Goal: Communication & Community: Answer question/provide support

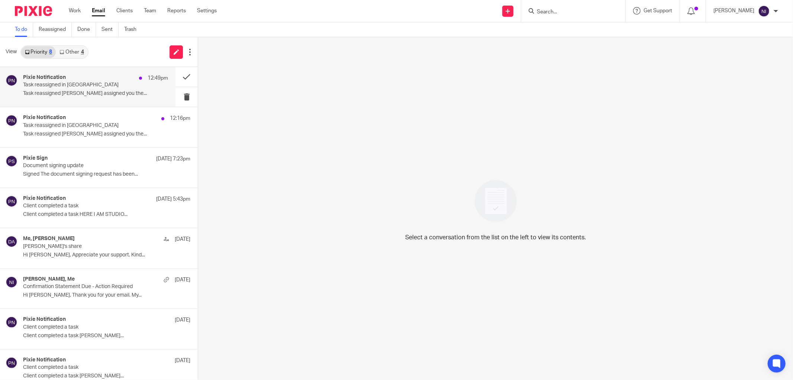
click at [61, 82] on p "Task reassigned in [GEOGRAPHIC_DATA]" at bounding box center [81, 85] width 116 height 6
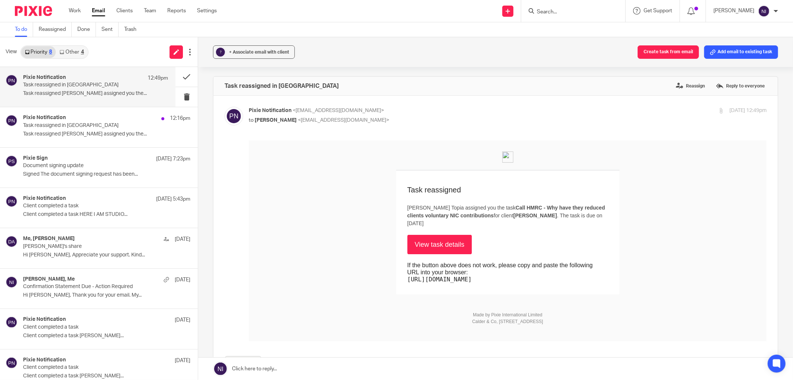
click at [437, 235] on link "View task details" at bounding box center [440, 243] width 65 height 19
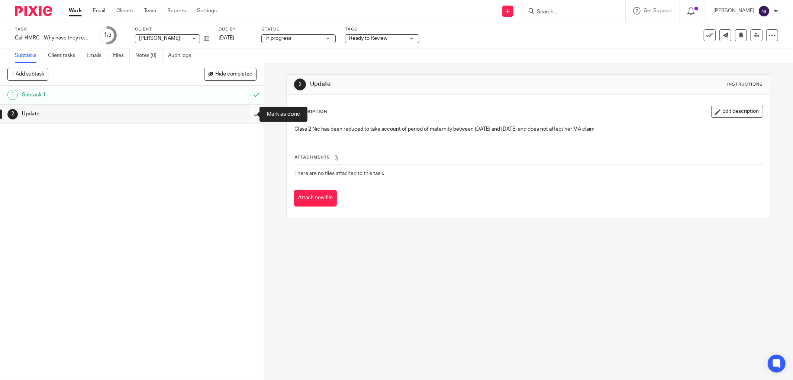
click at [248, 114] on input "submit" at bounding box center [132, 113] width 264 height 19
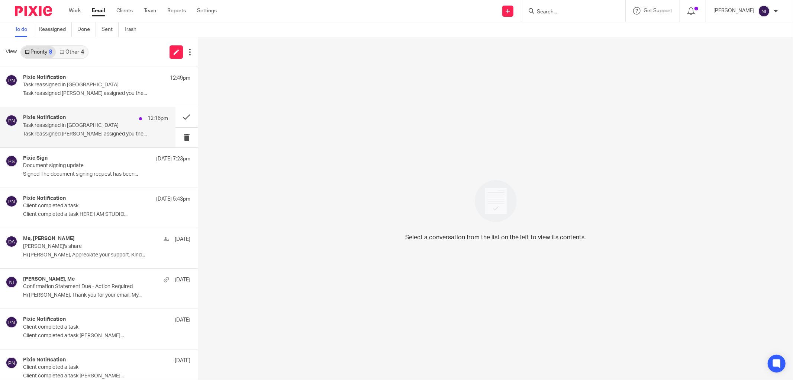
click at [71, 114] on div "Pixie Notification 12:16pm Task reassigned in Pixie Task reassigned Jaz Grewal …" at bounding box center [88, 127] width 176 height 40
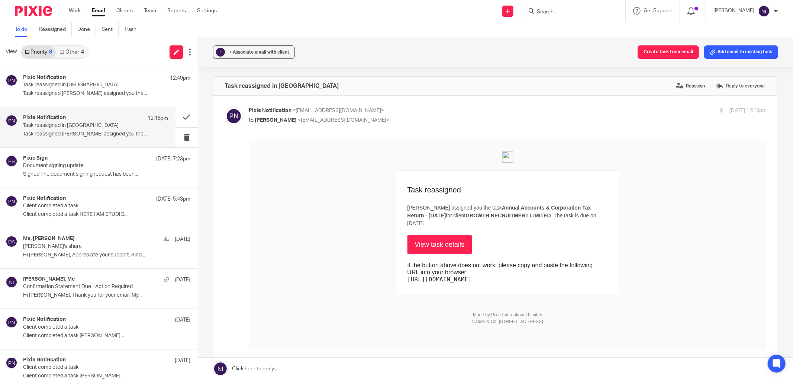
click at [410, 241] on link "View task details" at bounding box center [440, 243] width 65 height 19
click at [72, 13] on link "Work" at bounding box center [75, 10] width 12 height 7
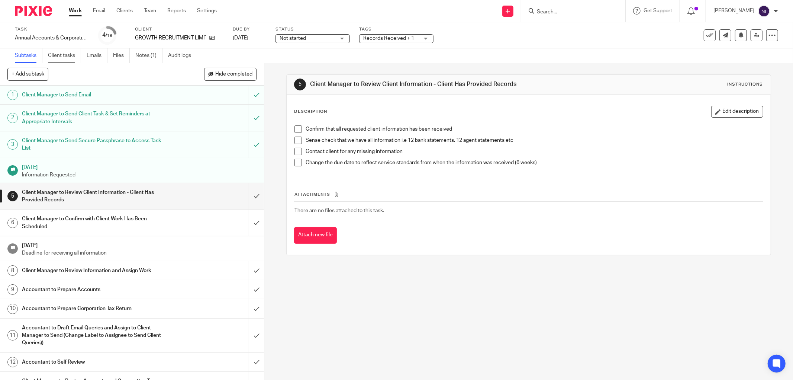
click at [69, 54] on link "Client tasks" at bounding box center [64, 55] width 33 height 15
click at [135, 54] on ul "Subtasks Client tasks Emails Files Notes (1) Audit logs" at bounding box center [108, 55] width 187 height 15
click at [140, 55] on link "Notes (1)" at bounding box center [148, 55] width 27 height 15
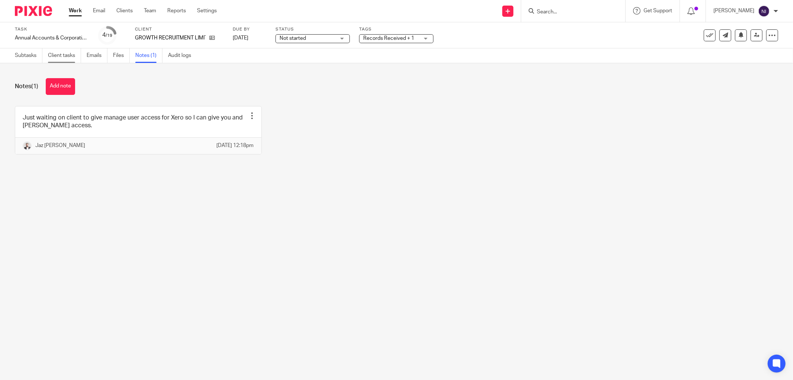
click at [69, 55] on link "Client tasks" at bounding box center [64, 55] width 33 height 15
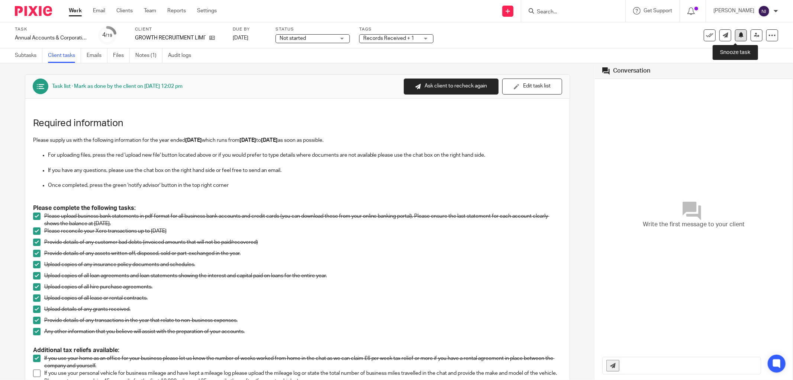
click at [735, 38] on button at bounding box center [741, 35] width 12 height 12
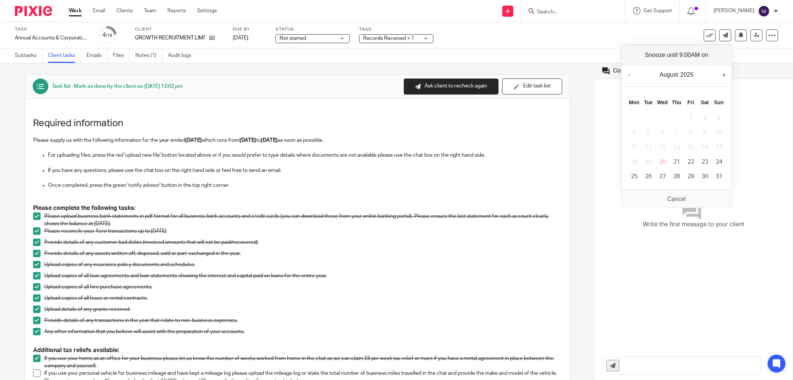
scroll to position [165, 0]
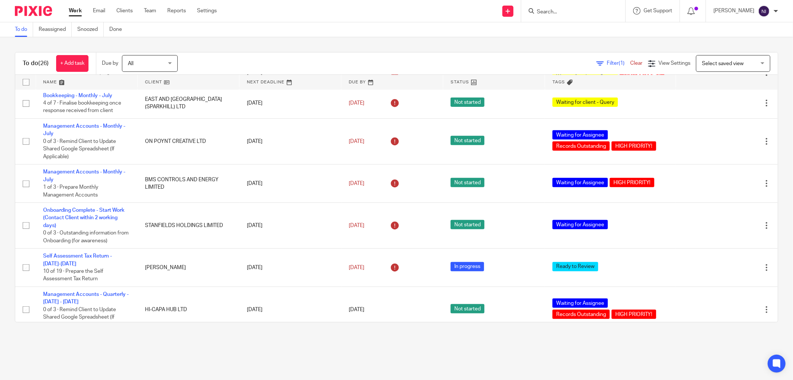
scroll to position [248, 0]
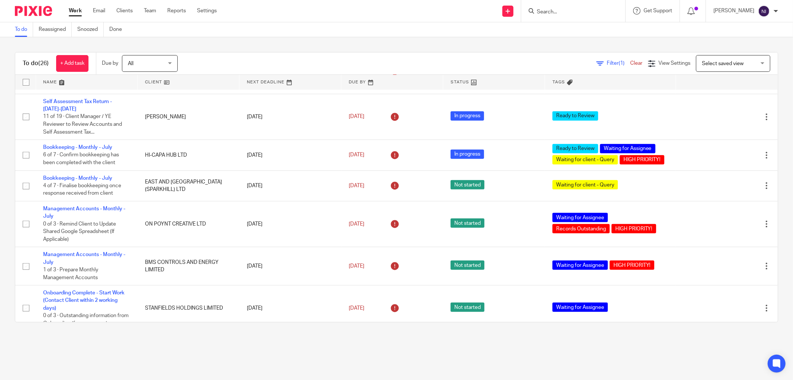
click at [562, 13] on input "Search" at bounding box center [569, 12] width 67 height 7
type input "ski"
click at [556, 38] on link at bounding box center [598, 31] width 126 height 17
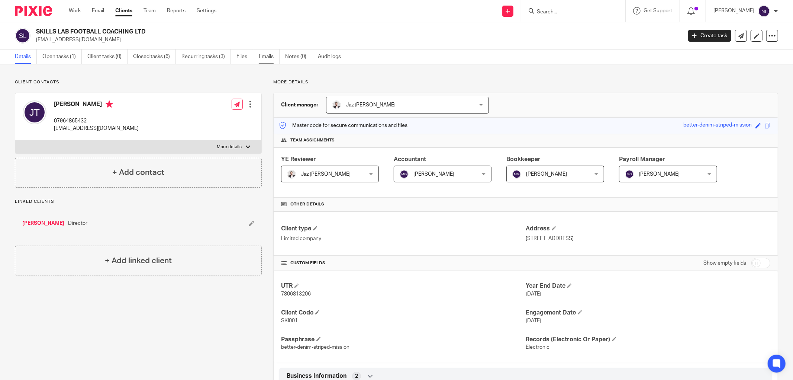
click at [261, 58] on link "Emails" at bounding box center [269, 56] width 21 height 15
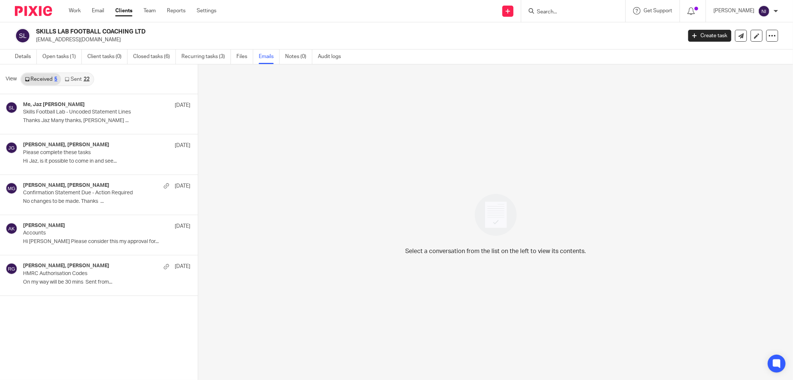
click at [78, 78] on link "Sent 22" at bounding box center [77, 79] width 32 height 12
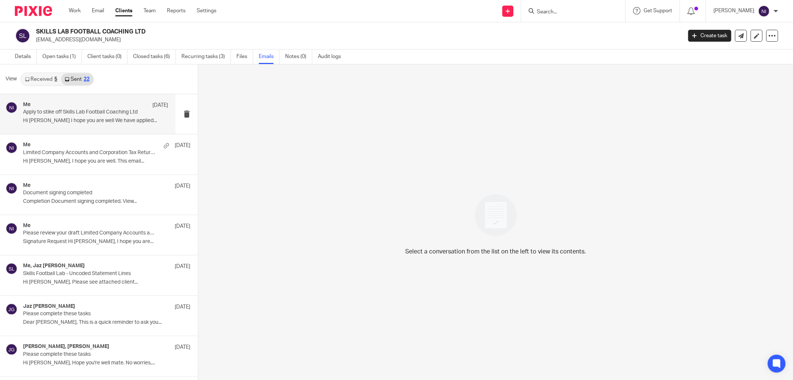
click at [84, 114] on p "Apply to stike off Skills Lab Football Coaching Ltd" at bounding box center [81, 112] width 116 height 6
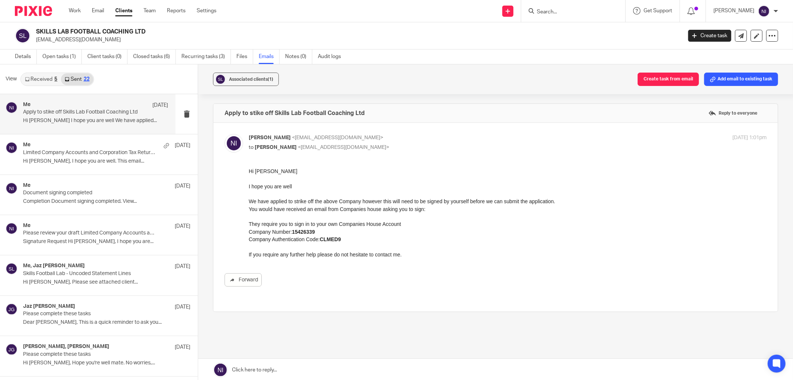
click at [45, 77] on link "Received 5" at bounding box center [41, 79] width 40 height 12
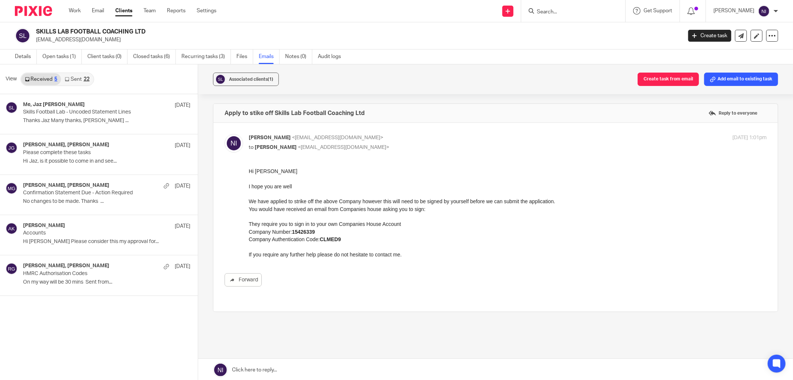
scroll to position [1, 0]
click at [24, 57] on link "Details" at bounding box center [26, 55] width 22 height 15
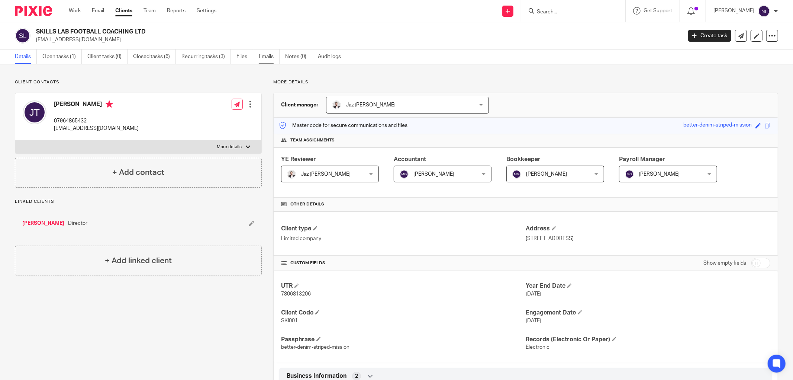
click at [263, 58] on link "Emails" at bounding box center [269, 56] width 21 height 15
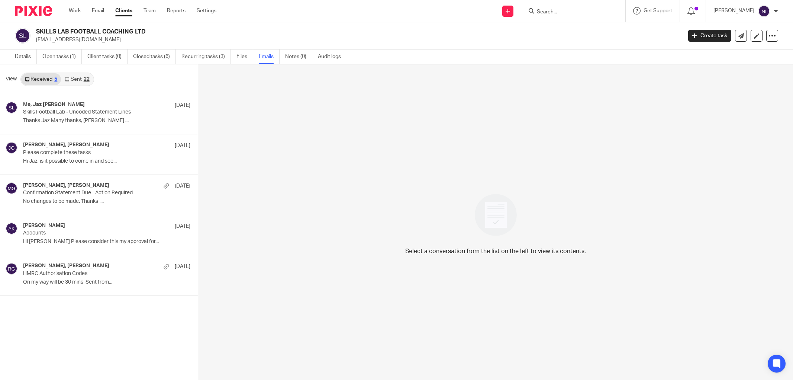
click at [74, 82] on link "Sent 22" at bounding box center [77, 79] width 32 height 12
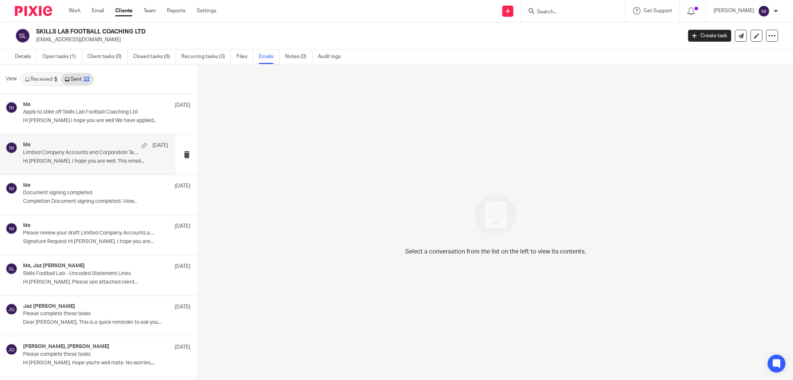
click at [74, 155] on p "Limited Company Accounts and Corporation Tax Return Successfully Filed" at bounding box center [81, 152] width 116 height 6
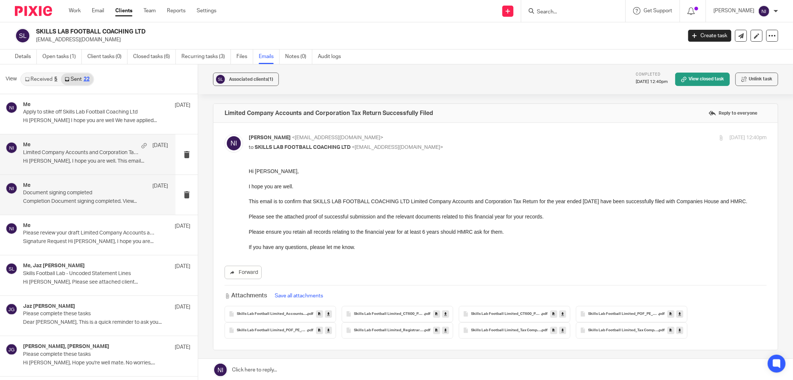
click at [32, 195] on p "Document signing completed" at bounding box center [81, 193] width 116 height 6
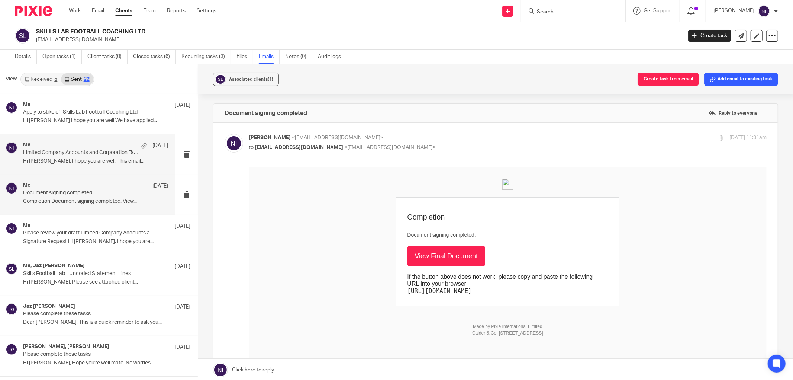
click at [50, 168] on div "Me 22 Jul Limited Company Accounts and Corporation Tax Return Successfully File…" at bounding box center [88, 154] width 176 height 40
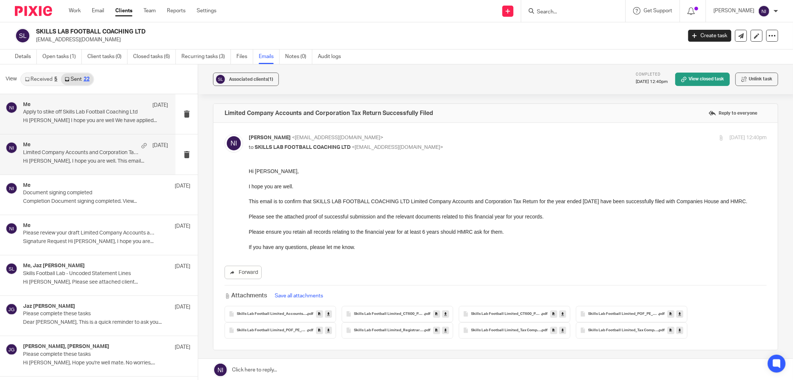
click at [74, 128] on div "Me 23 Jul Apply to stike off Skills Lab Football Coaching Ltd Hi Joe I hope you…" at bounding box center [88, 114] width 176 height 40
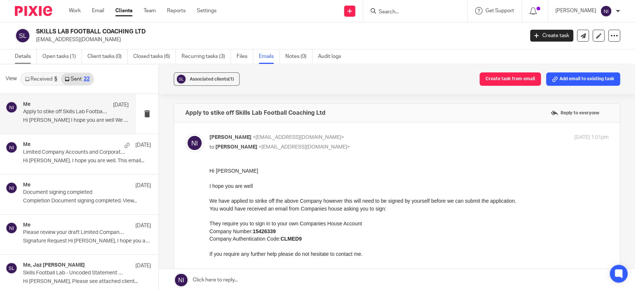
click at [25, 57] on link "Details" at bounding box center [26, 56] width 22 height 15
click at [23, 59] on link "Details" at bounding box center [26, 56] width 22 height 15
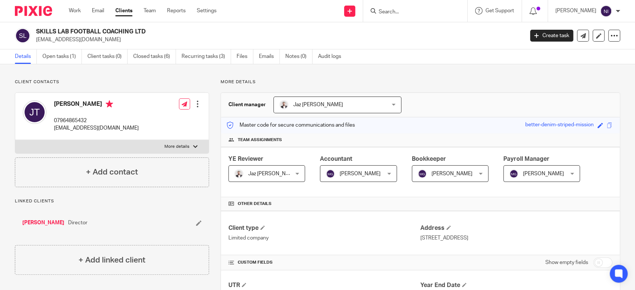
click at [172, 148] on p "More details" at bounding box center [176, 147] width 25 height 6
click at [15, 140] on input "More details" at bounding box center [15, 140] width 0 height 0
checkbox input "true"
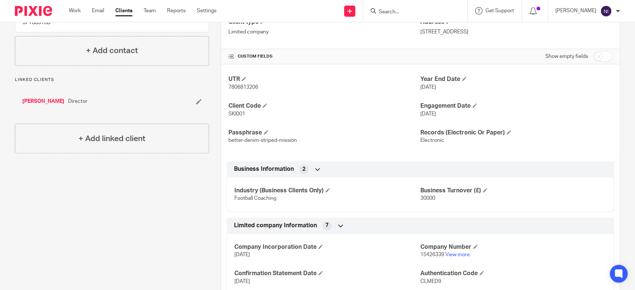
scroll to position [289, 0]
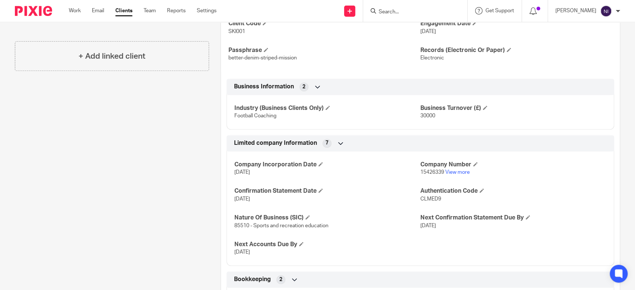
click at [426, 197] on span "CLMED9" at bounding box center [430, 199] width 21 height 5
copy span "CLMED9"
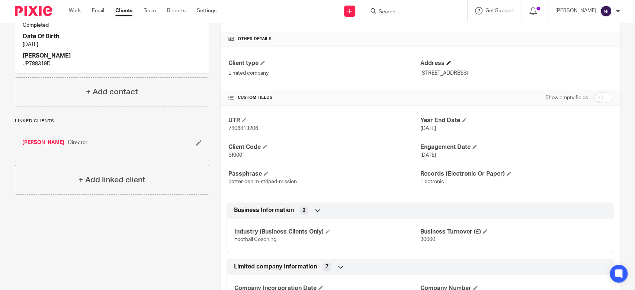
scroll to position [41, 0]
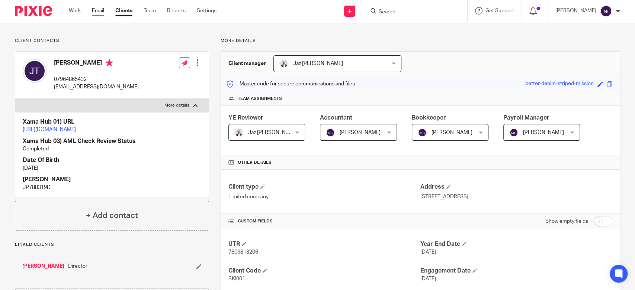
click at [97, 10] on link "Email" at bounding box center [98, 10] width 12 height 7
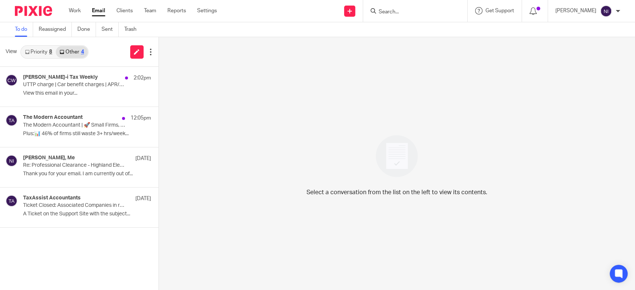
click at [410, 9] on input "Search" at bounding box center [411, 12] width 67 height 7
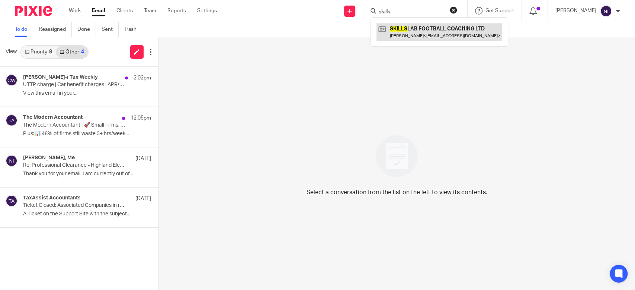
type input "skills"
click at [422, 25] on link at bounding box center [439, 31] width 126 height 17
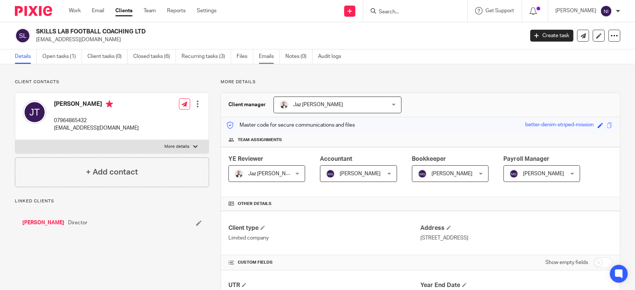
click at [271, 50] on link "Emails" at bounding box center [269, 56] width 21 height 15
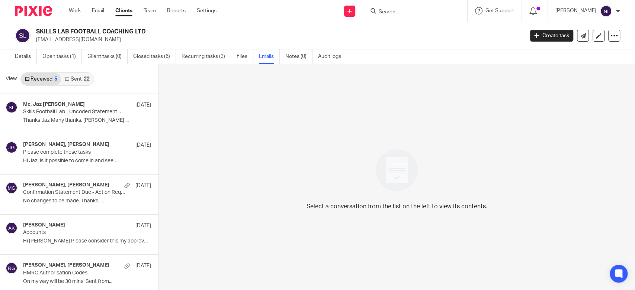
click at [81, 76] on link "Sent 22" at bounding box center [77, 79] width 32 height 12
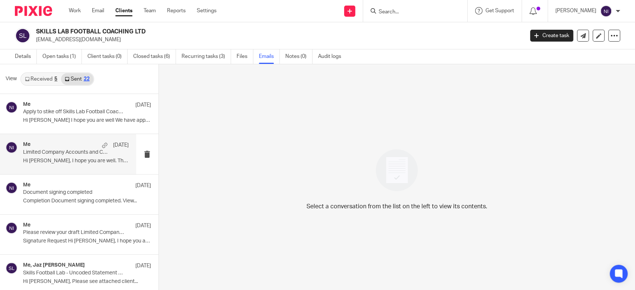
scroll to position [1, 0]
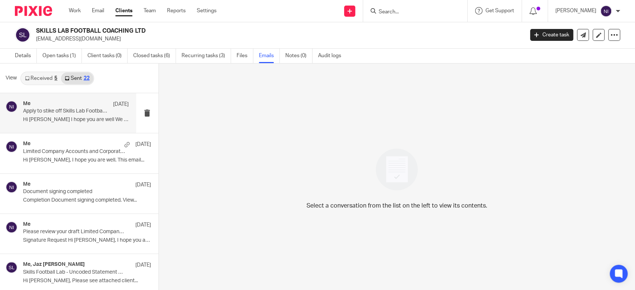
click at [59, 120] on p "Hi Joe I hope you are well We have applied..." at bounding box center [76, 120] width 106 height 6
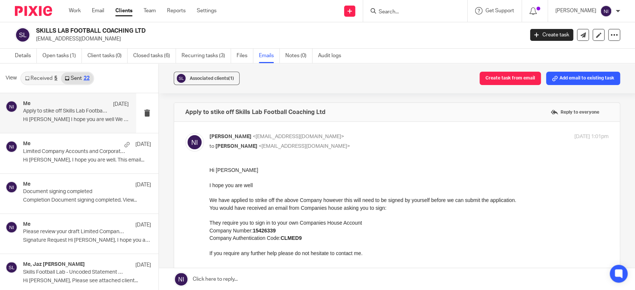
scroll to position [0, 0]
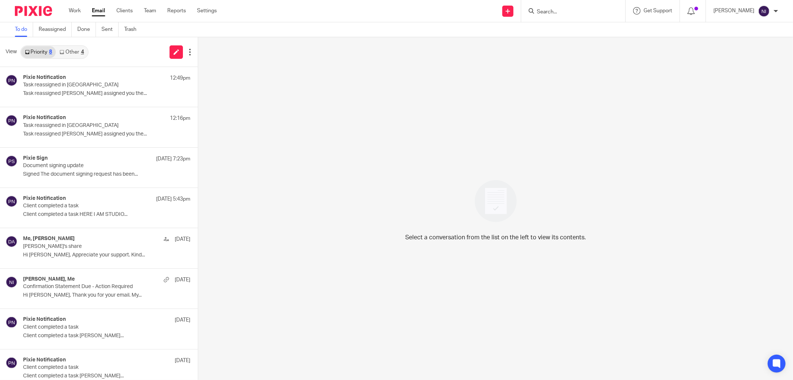
click at [77, 49] on link "Other 4" at bounding box center [72, 52] width 32 height 12
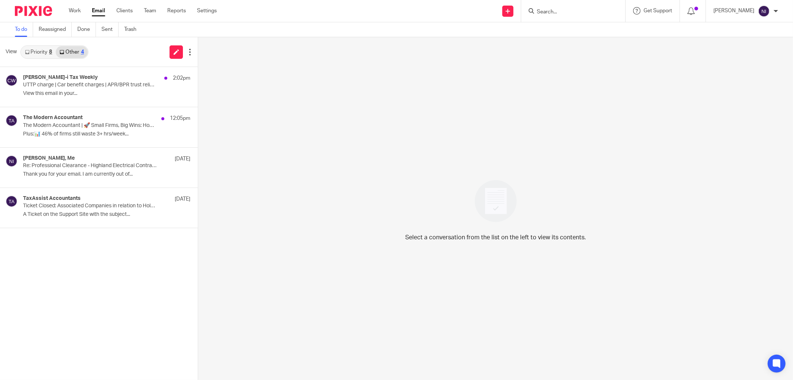
click at [41, 51] on link "Priority 8" at bounding box center [38, 52] width 35 height 12
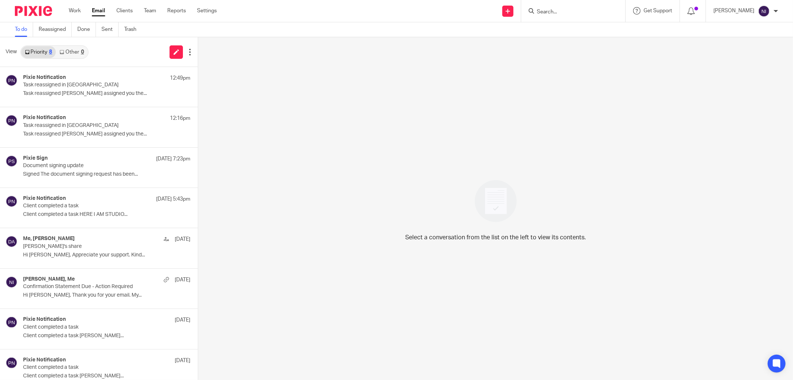
click at [75, 52] on link "Other 0" at bounding box center [72, 52] width 32 height 12
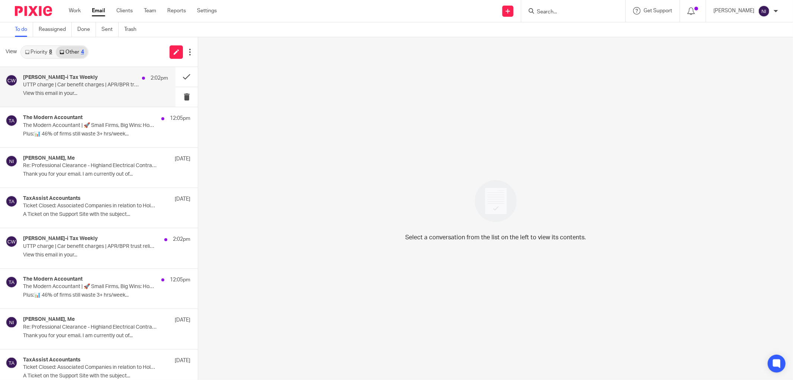
click at [97, 90] on div "Croner-i Tax Weekly 2:02pm UTTP charge | Car benefit charges | APR/BPR trust re…" at bounding box center [95, 86] width 145 height 25
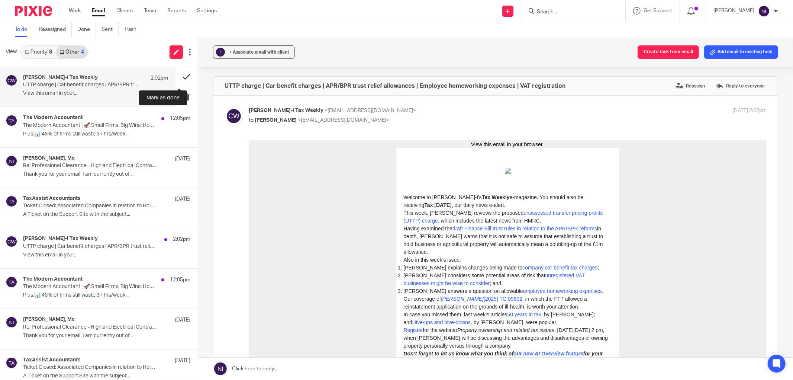
click at [177, 77] on button at bounding box center [187, 77] width 22 height 20
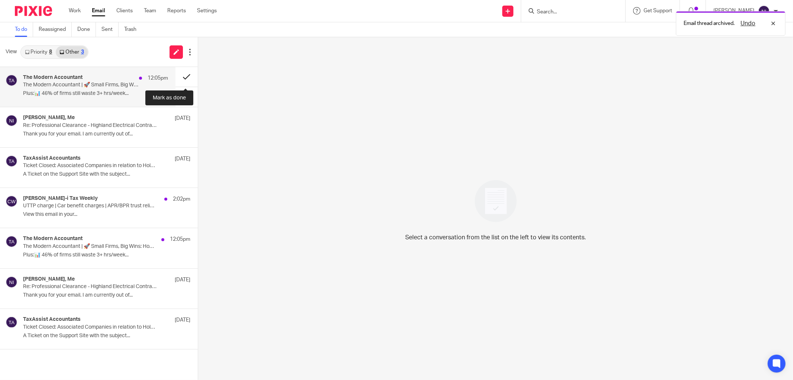
click at [177, 77] on button at bounding box center [187, 77] width 22 height 20
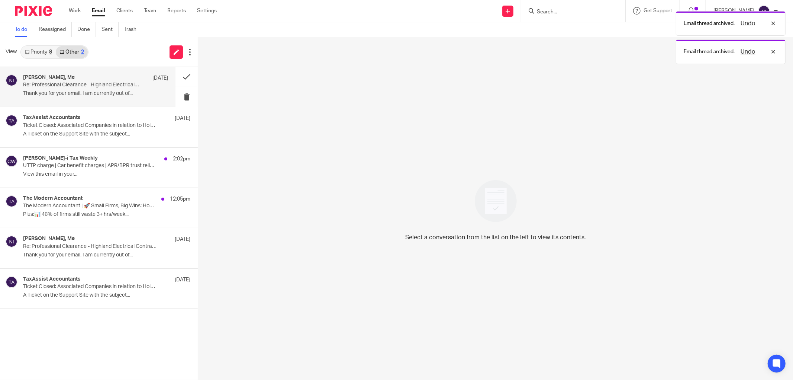
click at [131, 91] on p "Thank you for your email. I am currently out of..." at bounding box center [95, 93] width 145 height 6
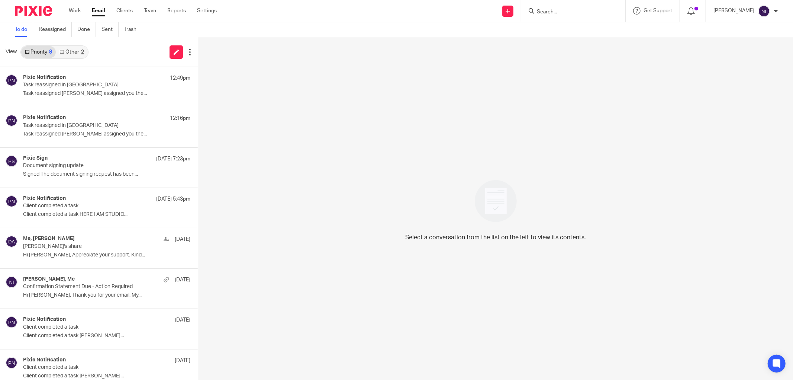
click at [68, 47] on link "Other 2" at bounding box center [72, 52] width 32 height 12
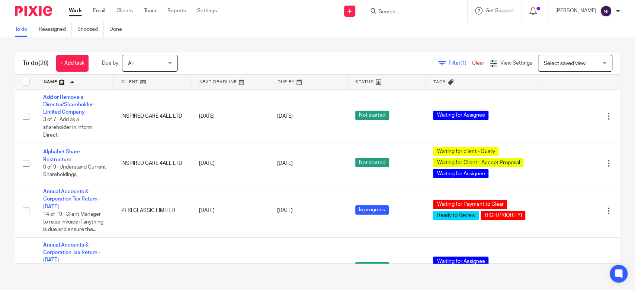
click at [419, 13] on input "Search" at bounding box center [411, 12] width 67 height 7
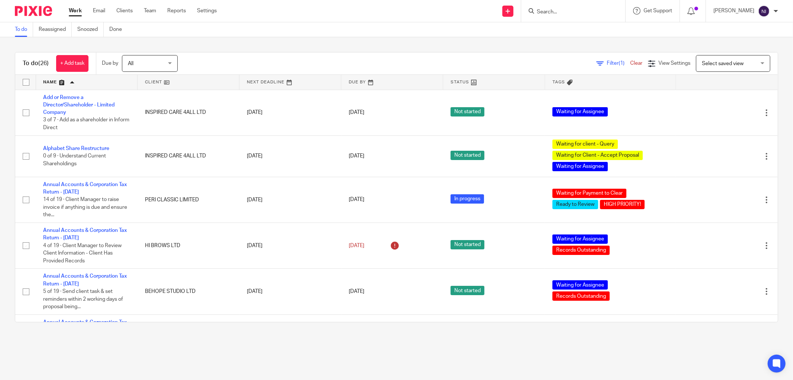
click at [544, 13] on input "Search" at bounding box center [569, 12] width 67 height 7
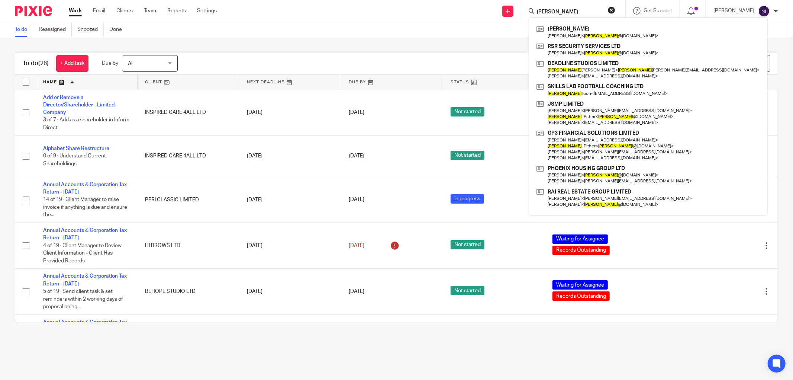
click at [563, 9] on input "joe" at bounding box center [569, 12] width 67 height 7
type input "j"
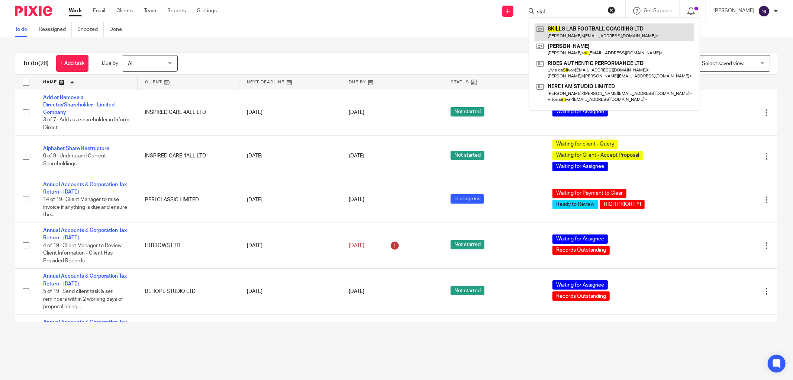
type input "skil"
click at [584, 32] on link at bounding box center [615, 31] width 160 height 17
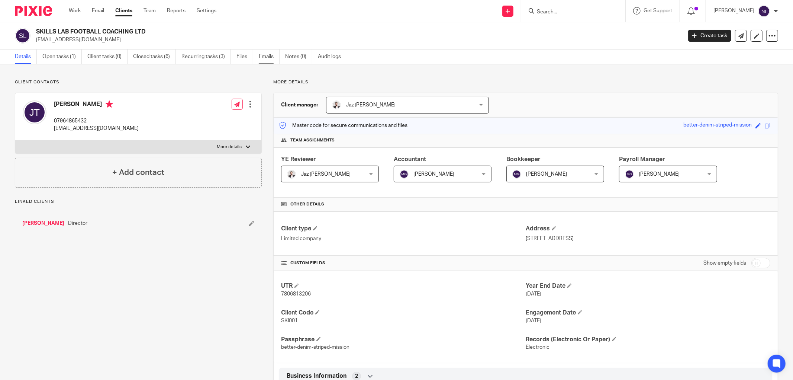
click at [260, 57] on link "Emails" at bounding box center [269, 56] width 21 height 15
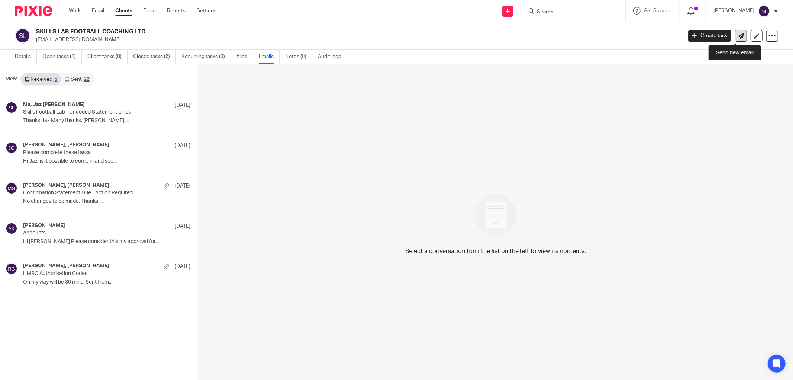
click at [735, 38] on link at bounding box center [741, 36] width 12 height 12
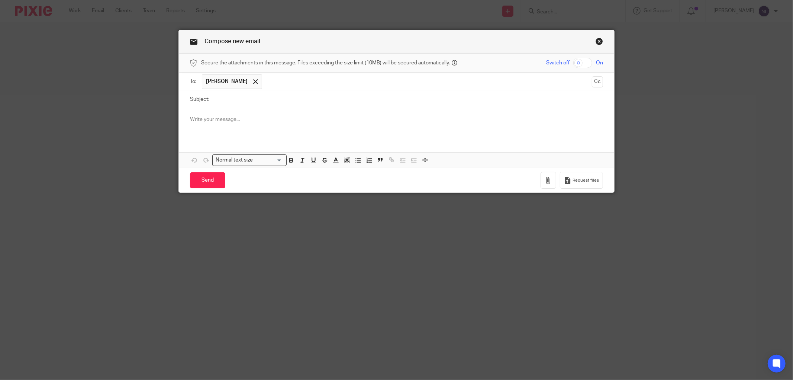
click at [273, 99] on input "Subject:" at bounding box center [408, 99] width 390 height 17
type input "Strike Off"
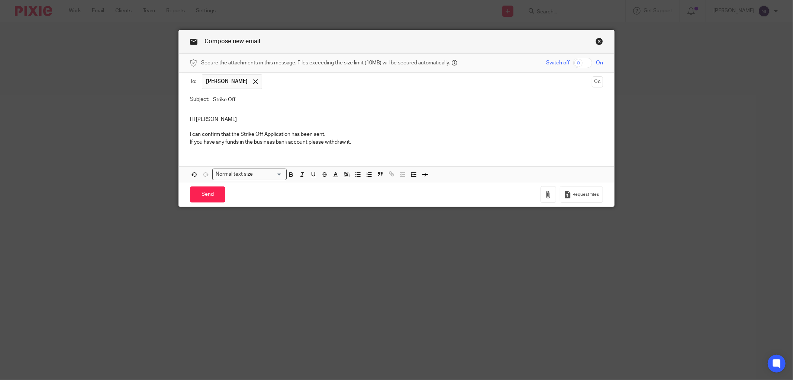
click at [380, 139] on p "If you have any funds in the business bank account please withdraw it." at bounding box center [396, 141] width 413 height 7
click at [209, 197] on input "Send" at bounding box center [207, 194] width 35 height 16
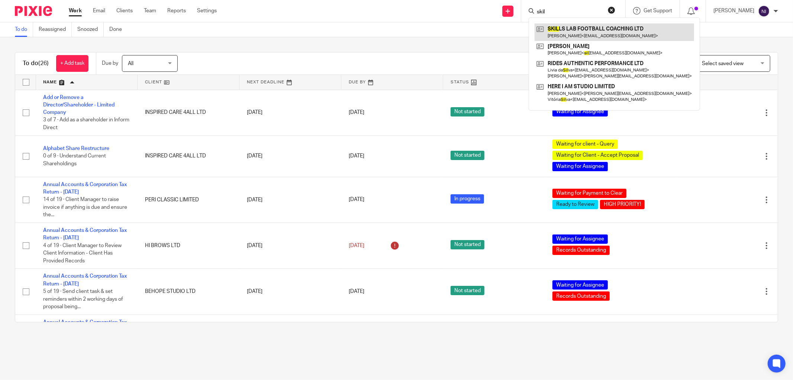
type input "skil"
click at [580, 30] on link at bounding box center [615, 31] width 160 height 17
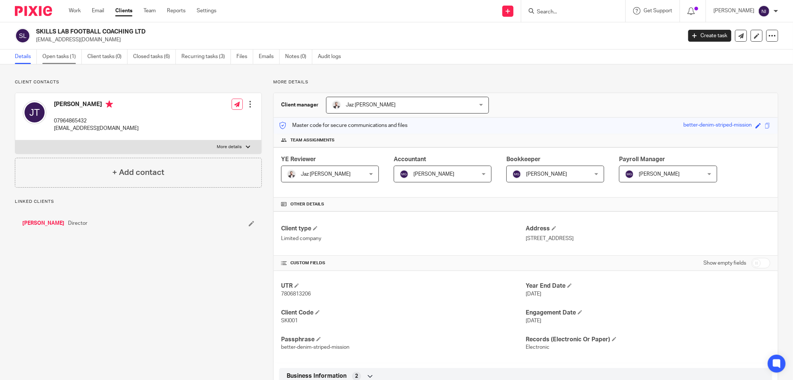
click at [55, 52] on link "Open tasks (1)" at bounding box center [61, 56] width 39 height 15
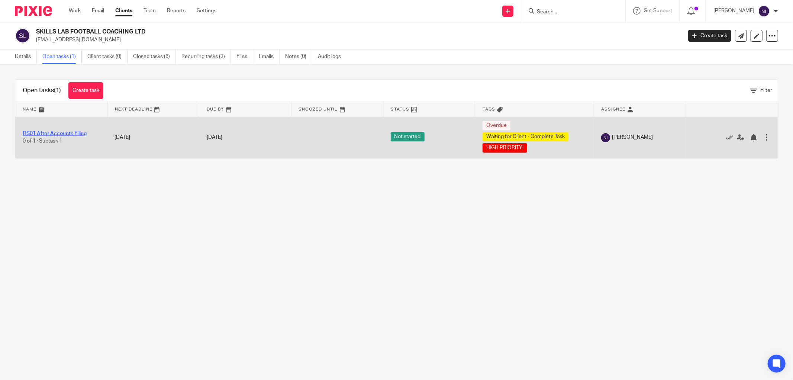
click at [51, 131] on link "DS01 After Accounts Filing" at bounding box center [55, 133] width 64 height 5
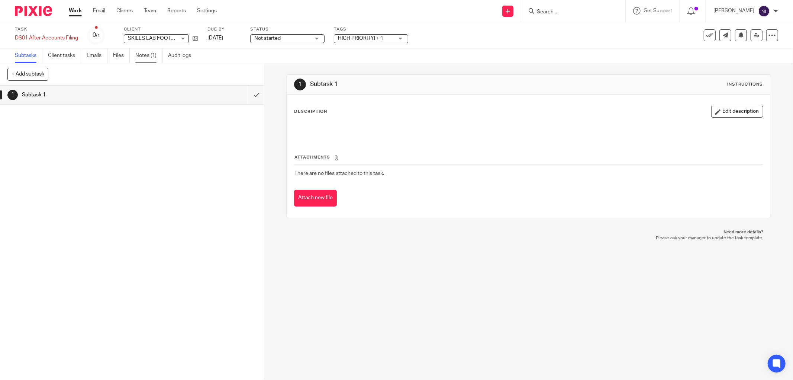
click at [154, 55] on link "Notes (1)" at bounding box center [148, 55] width 27 height 15
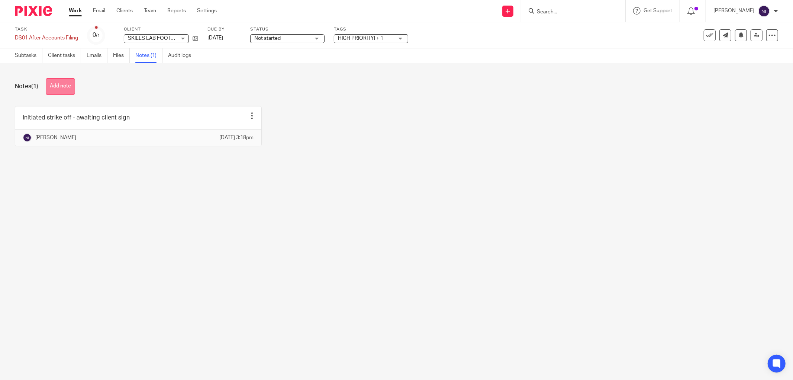
click at [55, 85] on button "Add note" at bounding box center [60, 86] width 29 height 17
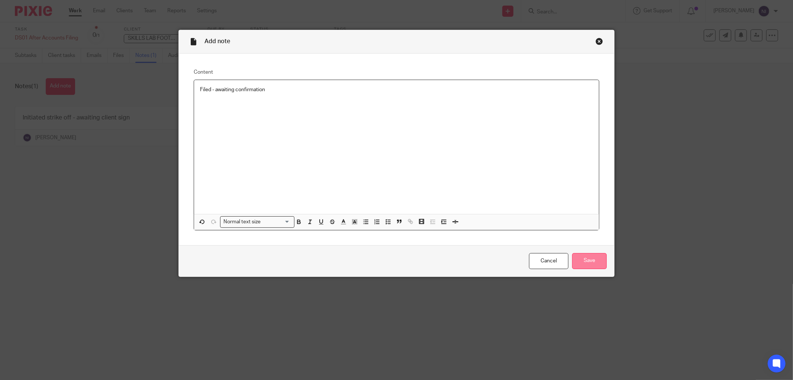
click at [603, 264] on input "Save" at bounding box center [589, 261] width 35 height 16
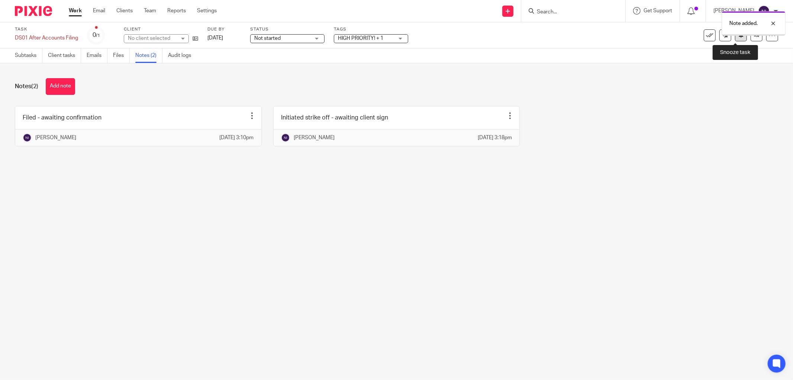
click at [735, 36] on button at bounding box center [741, 35] width 12 height 12
click at [78, 9] on link "Work" at bounding box center [75, 10] width 13 height 7
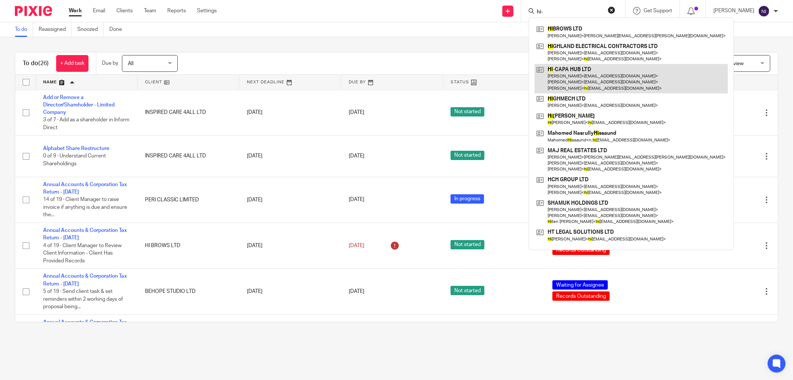
type input "hi-"
click at [571, 71] on link at bounding box center [631, 78] width 193 height 29
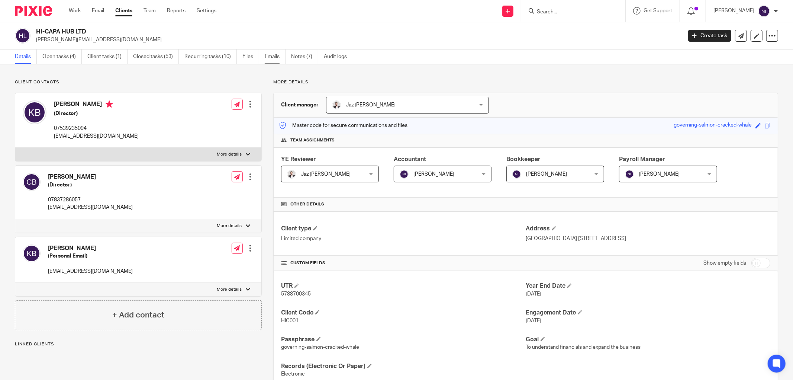
click at [277, 55] on link "Emails" at bounding box center [275, 56] width 21 height 15
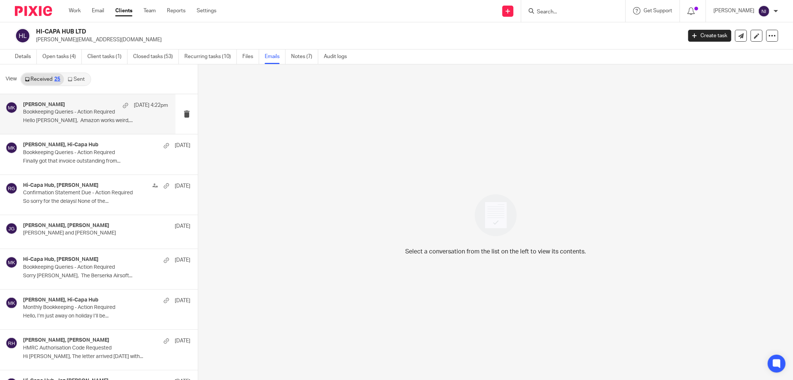
click at [81, 122] on p "Hello [PERSON_NAME], Amazon works weird,..." at bounding box center [95, 120] width 145 height 6
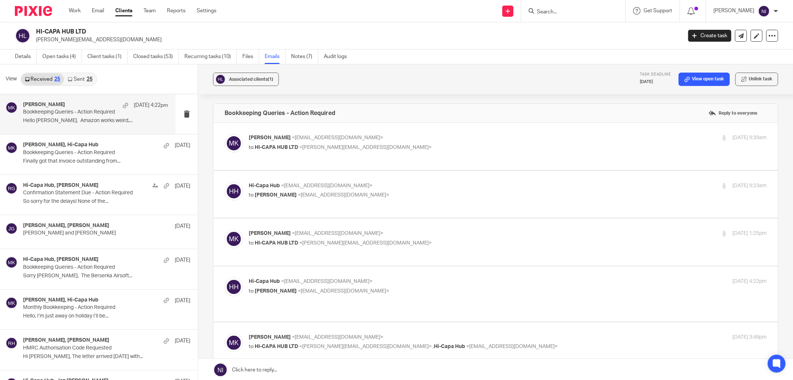
scroll to position [157, 0]
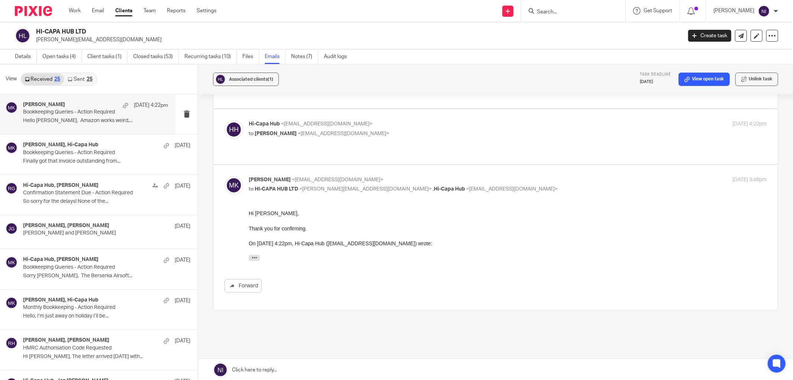
click at [410, 130] on p "to [PERSON_NAME] <[EMAIL_ADDRESS][DOMAIN_NAME]>" at bounding box center [421, 134] width 345 height 8
checkbox input "true"
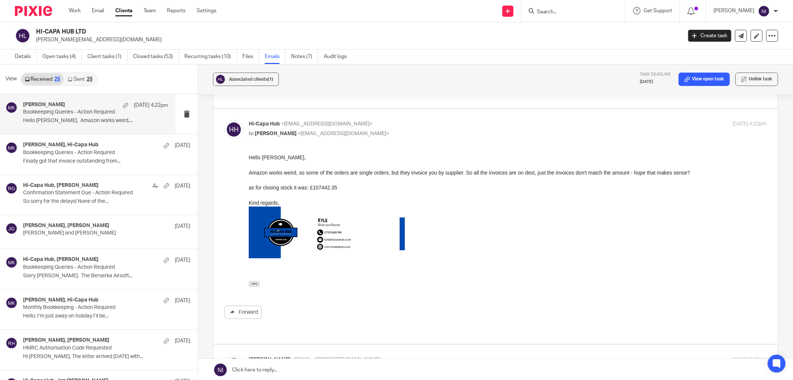
scroll to position [0, 0]
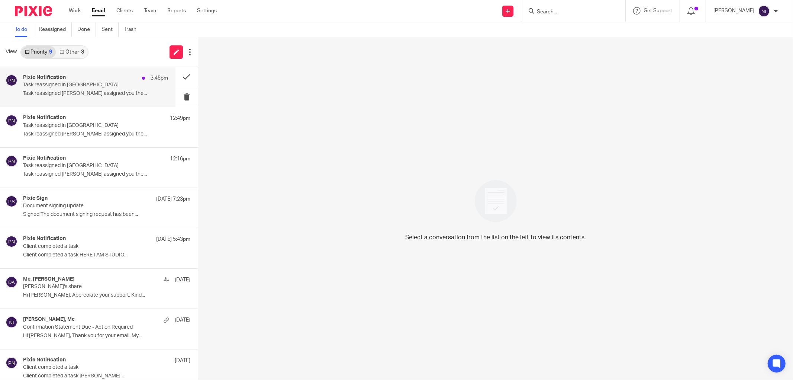
click at [74, 79] on div "Pixie Notification 3:45pm" at bounding box center [95, 77] width 145 height 7
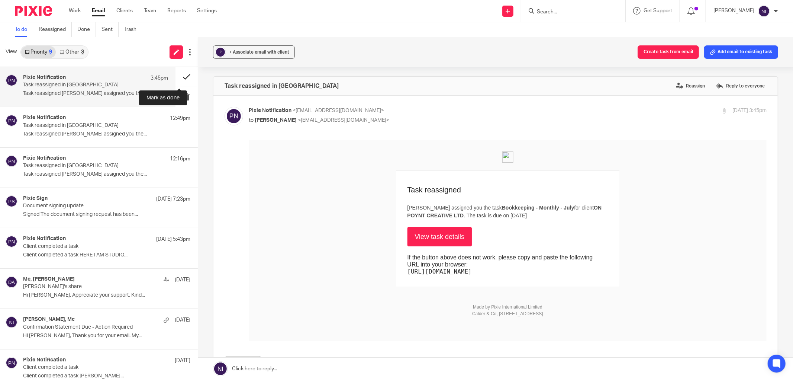
click at [180, 74] on button at bounding box center [187, 77] width 22 height 20
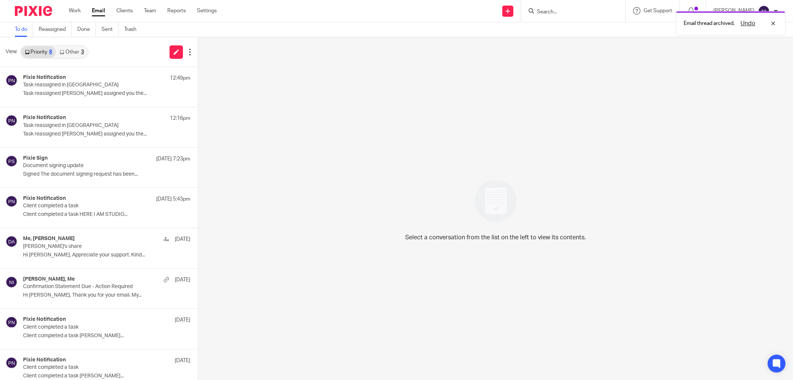
click at [64, 54] on link "Other 3" at bounding box center [72, 52] width 32 height 12
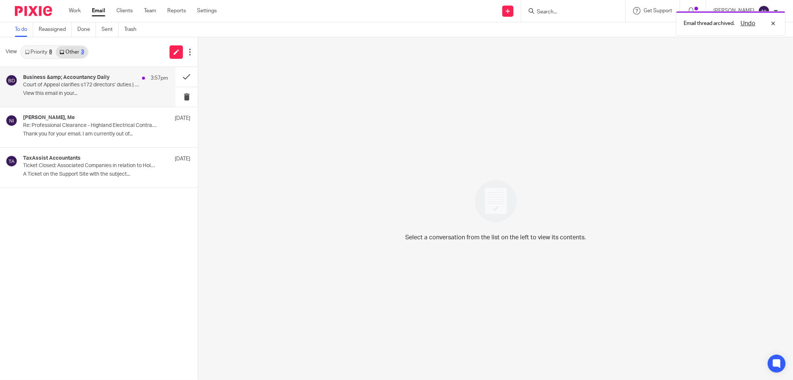
click at [69, 80] on h4 "Business &amp; Accountancy Daily" at bounding box center [66, 77] width 87 height 6
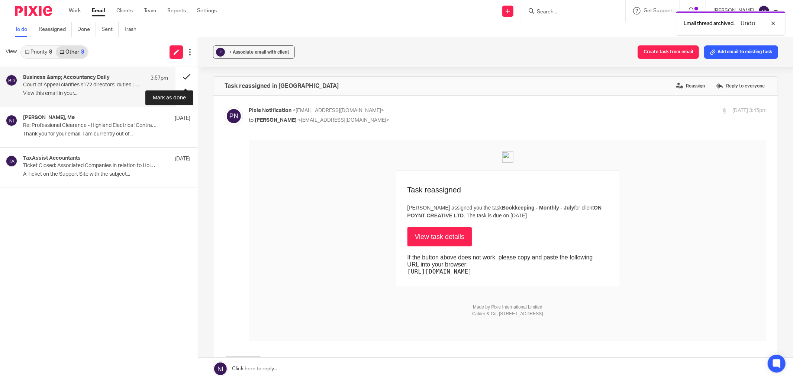
click at [187, 75] on button at bounding box center [187, 77] width 22 height 20
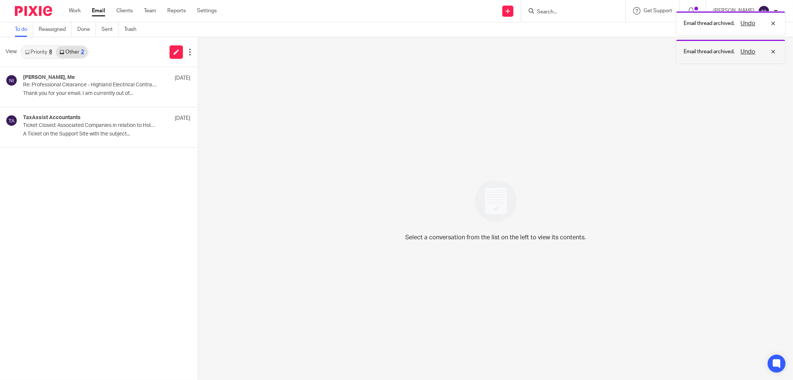
click at [735, 48] on div "Undo" at bounding box center [756, 51] width 43 height 9
click at [30, 53] on link "Priority 8" at bounding box center [38, 52] width 35 height 12
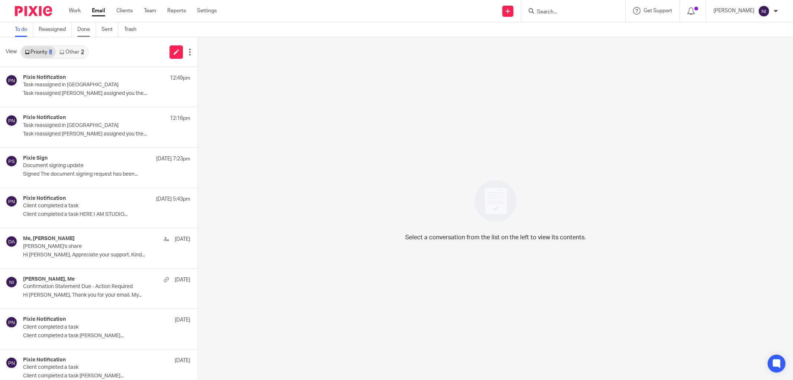
click at [81, 35] on link "Done" at bounding box center [86, 29] width 19 height 15
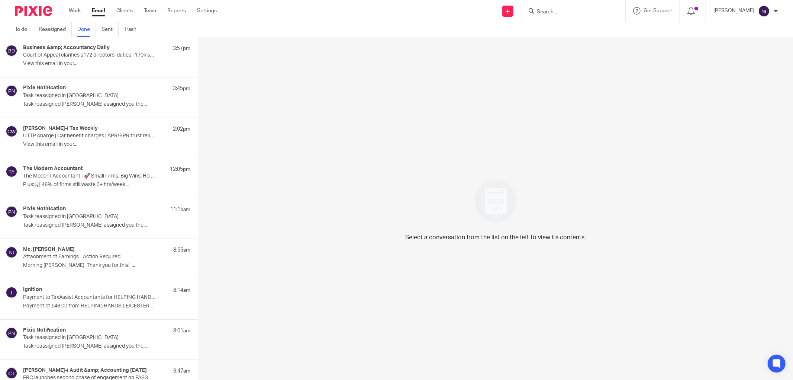
click at [113, 62] on p "View this email in your..." at bounding box center [106, 64] width 167 height 6
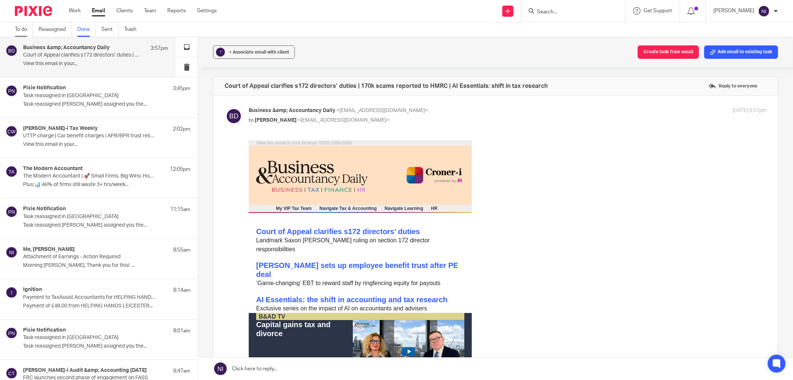
click at [24, 28] on link "To do" at bounding box center [24, 29] width 18 height 15
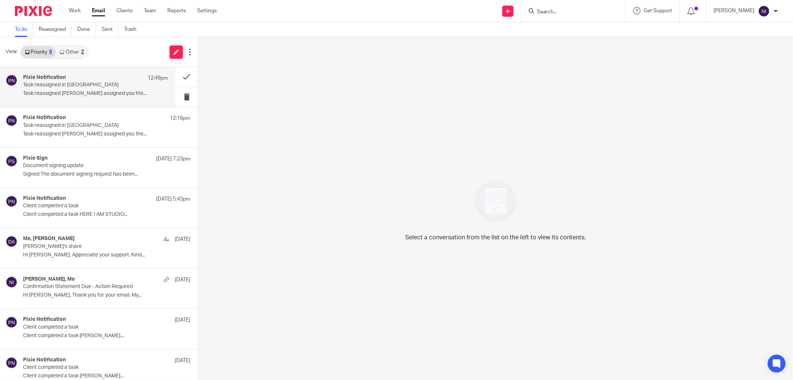
click at [61, 87] on p "Task reassigned in Pixie" at bounding box center [81, 85] width 116 height 6
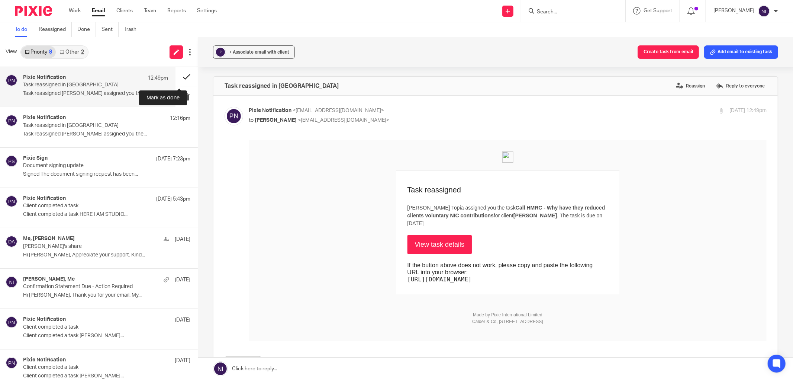
click at [183, 77] on button at bounding box center [187, 77] width 22 height 20
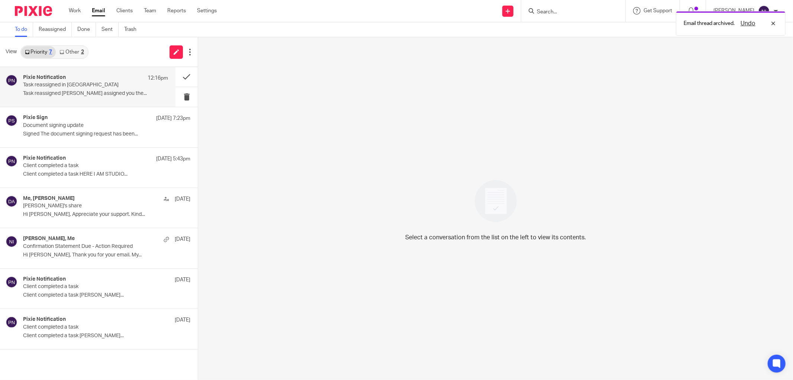
click at [109, 90] on div "Pixie Notification 12:16pm Task reassigned in Pixie Task reassigned Jaz Grewal …" at bounding box center [95, 86] width 145 height 25
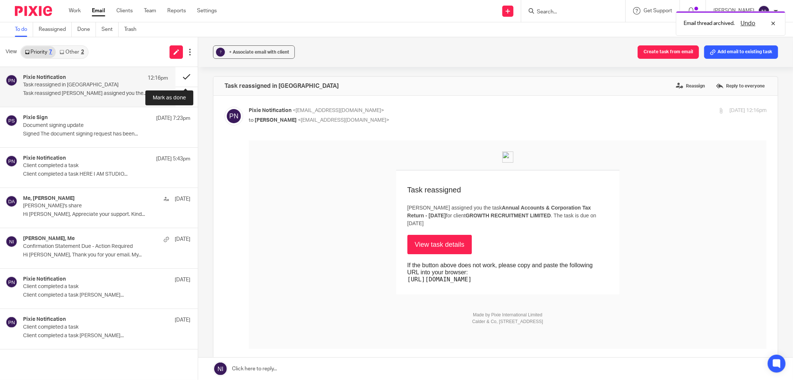
click at [182, 75] on button at bounding box center [187, 77] width 22 height 20
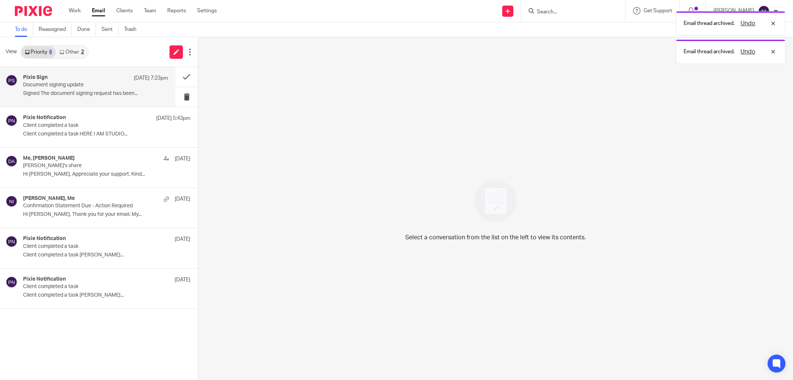
click at [87, 95] on p "Signed The document signing request has been..." at bounding box center [95, 93] width 145 height 6
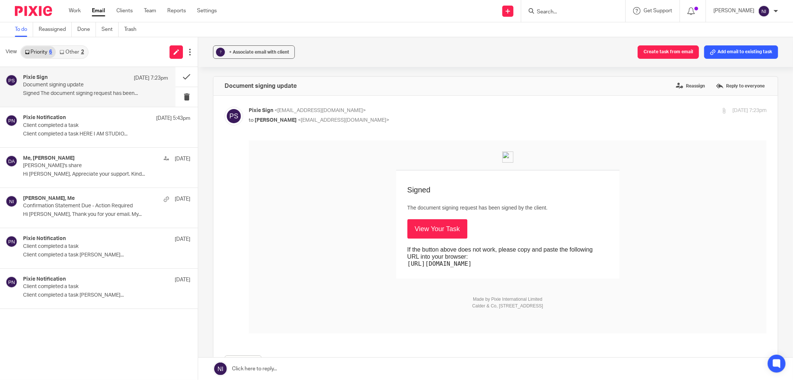
click at [94, 11] on link "Email" at bounding box center [98, 10] width 13 height 7
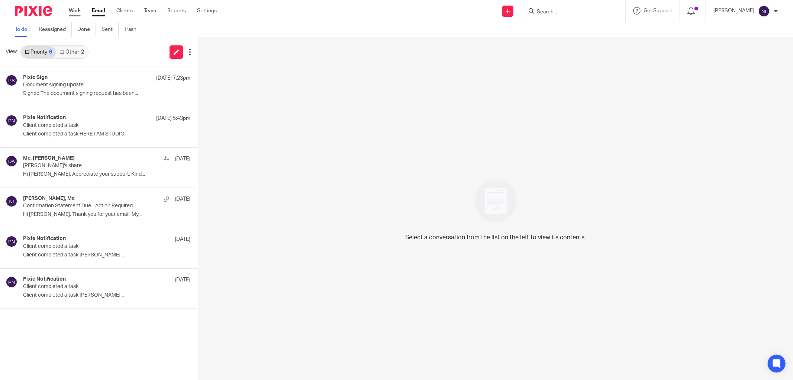
click at [71, 10] on link "Work" at bounding box center [75, 10] width 12 height 7
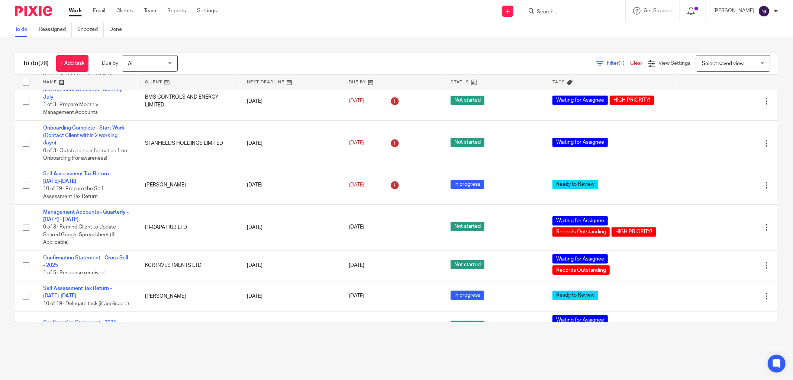
scroll to position [454, 0]
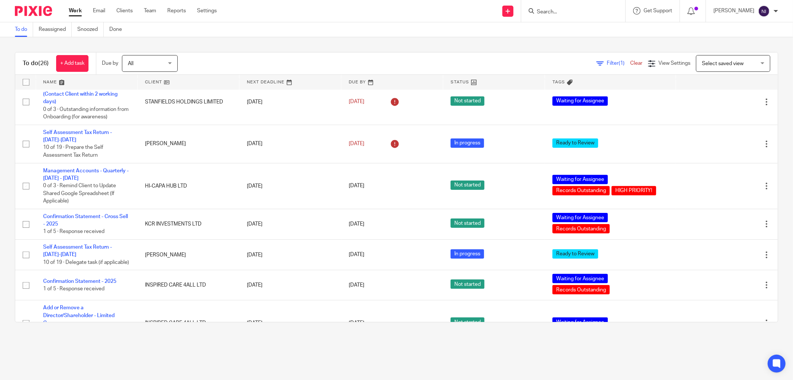
click at [55, 81] on link at bounding box center [87, 82] width 102 height 15
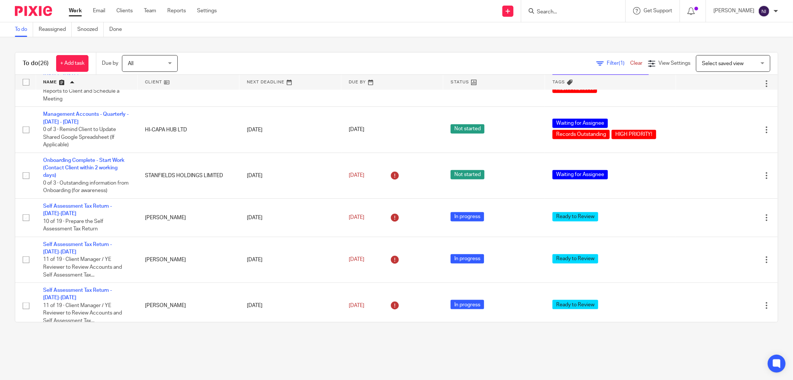
scroll to position [644, 0]
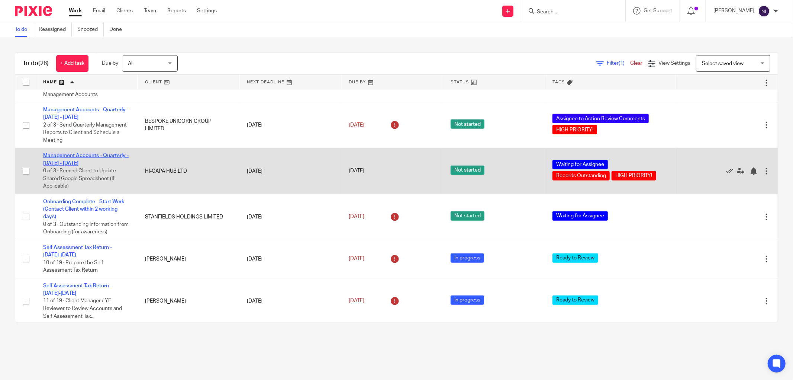
click at [83, 165] on link "Management Accounts - Quarterly - [DATE] - [DATE]" at bounding box center [86, 159] width 86 height 13
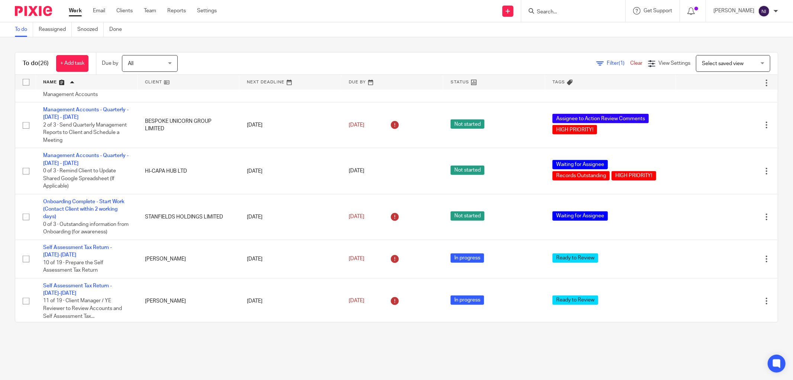
click at [560, 13] on input "Search" at bounding box center [569, 12] width 67 height 7
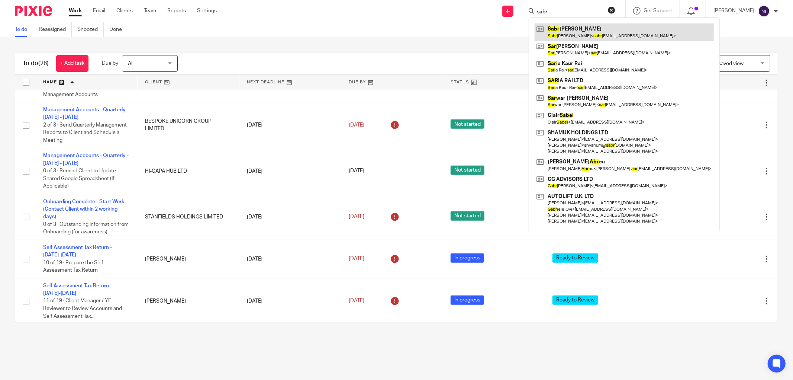
type input "sabr"
click at [566, 24] on link at bounding box center [624, 31] width 179 height 17
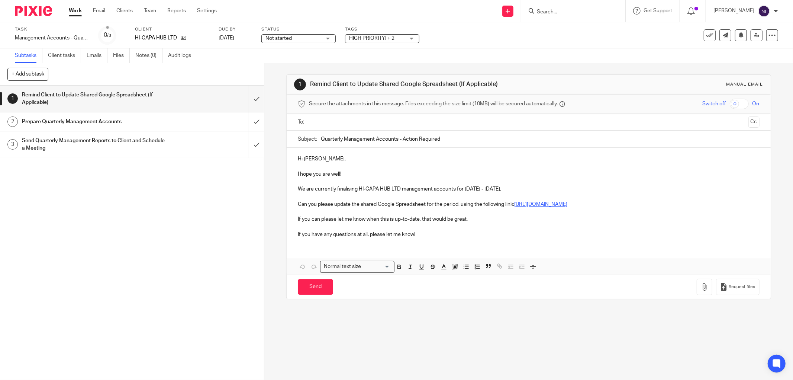
click at [514, 207] on link "[URL][DOMAIN_NAME]" at bounding box center [540, 204] width 53 height 5
click at [380, 237] on link "[URL][DOMAIN_NAME]" at bounding box center [359, 234] width 53 height 7
click at [184, 41] on link at bounding box center [181, 37] width 9 height 7
click at [380, 166] on p at bounding box center [529, 165] width 462 height 7
click at [357, 118] on input "text" at bounding box center [529, 122] width 434 height 9
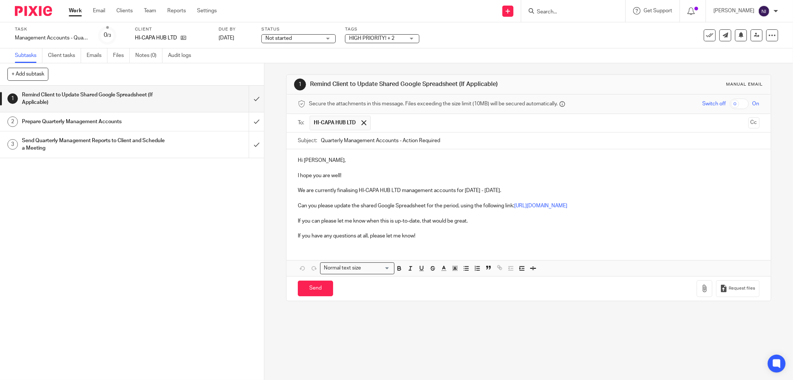
click at [473, 190] on p "We are currently finalising HI-CAPA HUB LTD management accounts for [DATE] - [D…" at bounding box center [529, 190] width 462 height 7
click at [505, 232] on p at bounding box center [529, 228] width 462 height 7
click at [318, 293] on input "Send" at bounding box center [315, 288] width 35 height 16
type input "Sent"
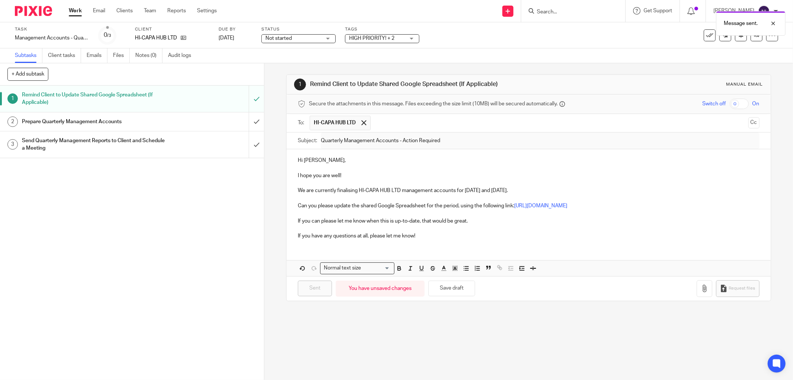
click at [199, 125] on div "Prepare Quarterly Management Accounts" at bounding box center [131, 121] width 219 height 11
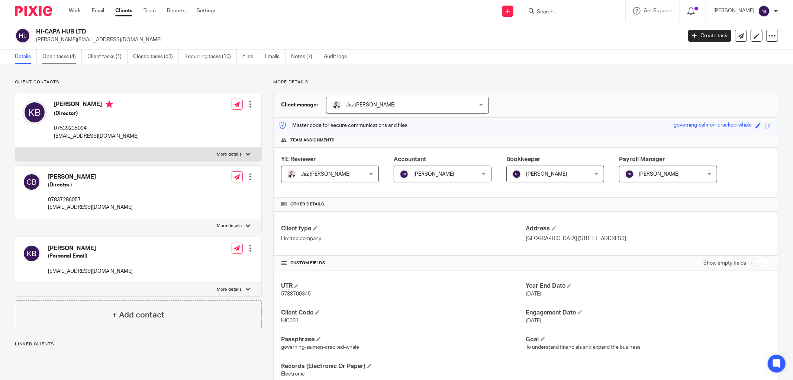
click at [64, 57] on link "Open tasks (4)" at bounding box center [61, 56] width 39 height 15
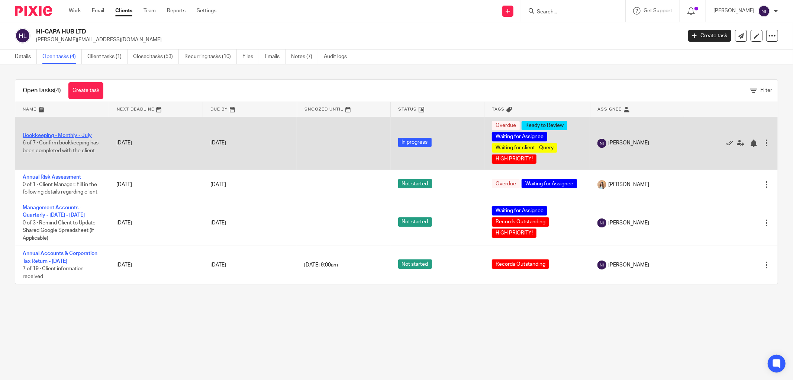
click at [62, 134] on link "Bookkeeping - Monthly - July" at bounding box center [57, 135] width 69 height 5
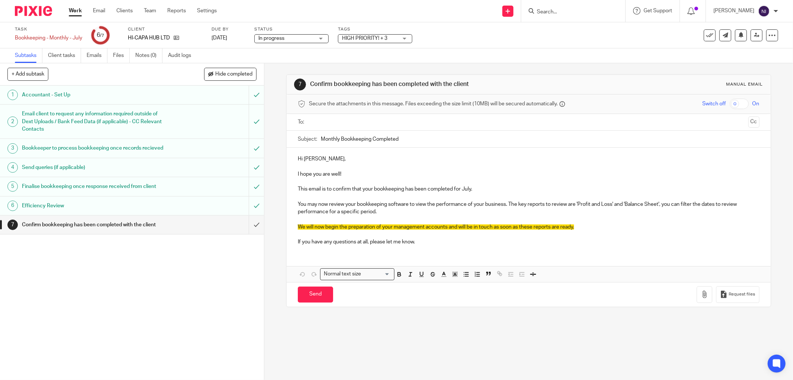
click at [374, 118] on input "text" at bounding box center [529, 122] width 434 height 9
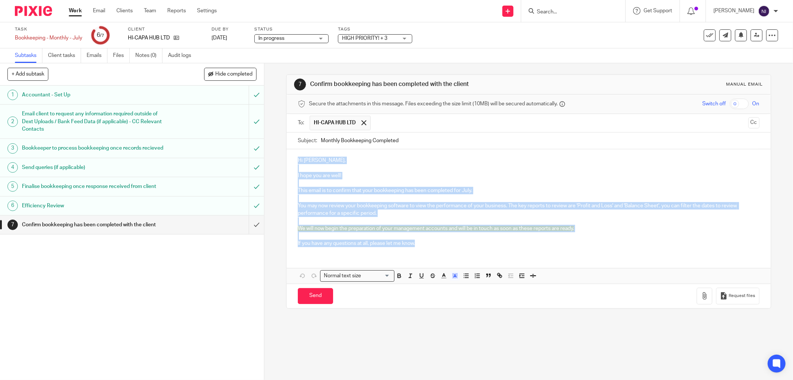
drag, startPoint x: 419, startPoint y: 244, endPoint x: 285, endPoint y: 157, distance: 159.1
click at [287, 157] on div "Hi Kyle, I hope you are well! This email is to confirm that your bookkeeping ha…" at bounding box center [529, 200] width 484 height 103
click at [454, 276] on line "button" at bounding box center [455, 276] width 2 height 0
click at [438, 286] on li "color:#FFFFFF" at bounding box center [439, 286] width 6 height 6
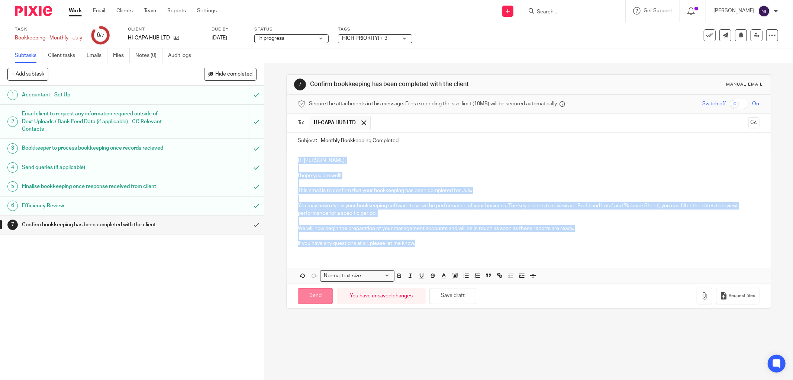
click at [305, 300] on input "Send" at bounding box center [315, 296] width 35 height 16
type input "Sent"
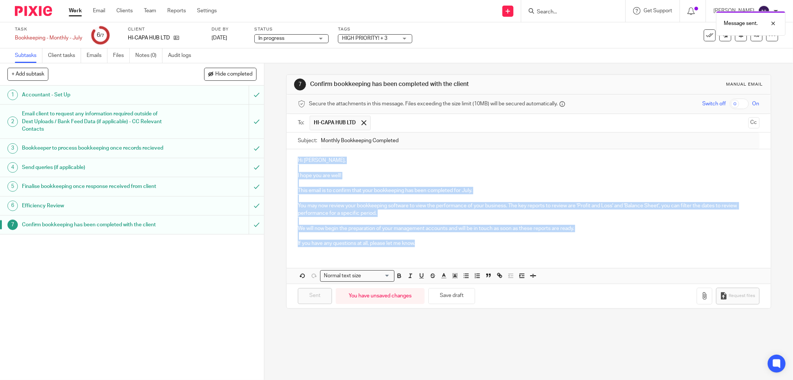
click at [441, 179] on p "I hope you are well!" at bounding box center [529, 175] width 462 height 7
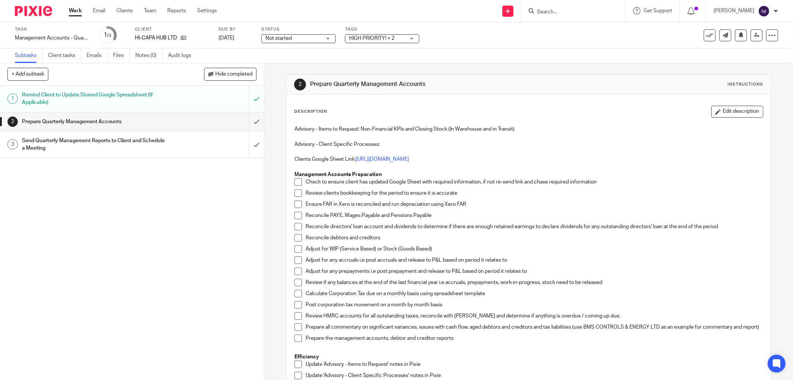
click at [294, 181] on span at bounding box center [297, 181] width 7 height 7
click at [296, 192] on span at bounding box center [297, 192] width 7 height 7
click at [296, 202] on span at bounding box center [297, 203] width 7 height 7
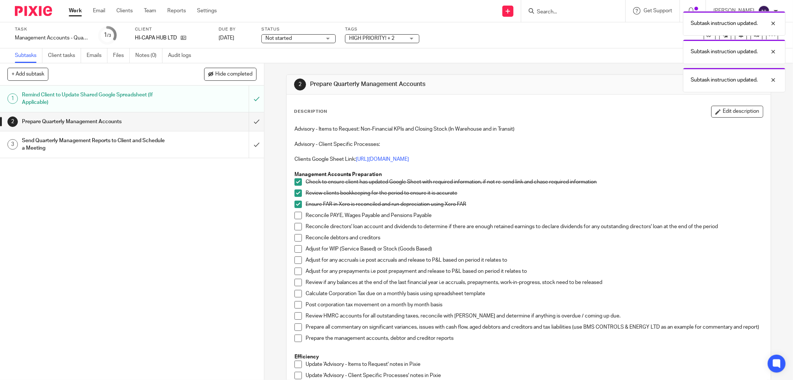
click at [296, 210] on li "Ensure FAR in Xero is reconciled and run depreciation using Xero FAR" at bounding box center [528, 205] width 469 height 11
click at [296, 214] on span at bounding box center [297, 215] width 7 height 7
click at [296, 223] on span at bounding box center [297, 226] width 7 height 7
click at [298, 235] on span at bounding box center [297, 237] width 7 height 7
click at [299, 246] on span at bounding box center [297, 248] width 7 height 7
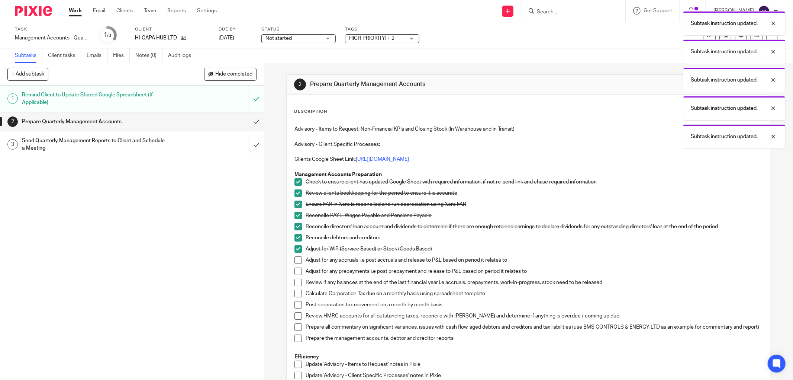
click at [295, 263] on span at bounding box center [297, 259] width 7 height 7
click at [296, 277] on li "Adjust for any prepayments i.e post prepayment and release to P&L based on peri…" at bounding box center [528, 272] width 469 height 11
click at [296, 267] on li "Adjust for any accruals i.e post accruals and release to P&L based on period it…" at bounding box center [528, 261] width 469 height 11
click at [298, 279] on span at bounding box center [297, 281] width 7 height 7
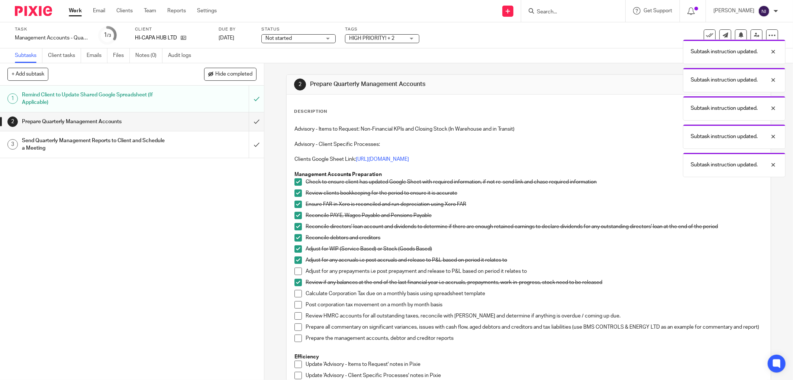
click at [297, 271] on span at bounding box center [297, 270] width 7 height 7
click at [297, 290] on span at bounding box center [297, 293] width 7 height 7
click at [299, 305] on span at bounding box center [297, 304] width 7 height 7
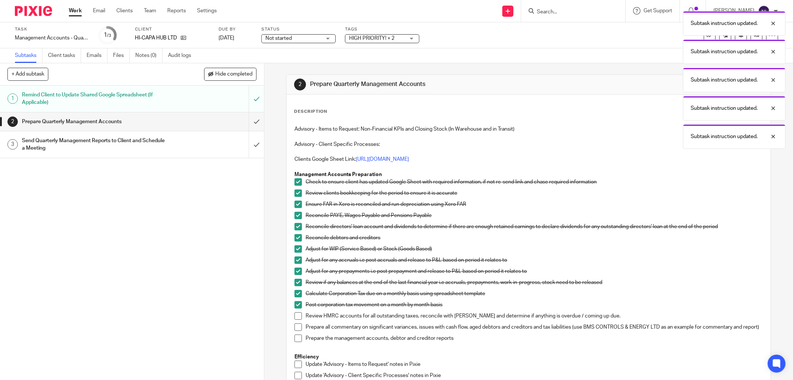
click at [299, 314] on span at bounding box center [297, 315] width 7 height 7
click at [296, 327] on span at bounding box center [297, 326] width 7 height 7
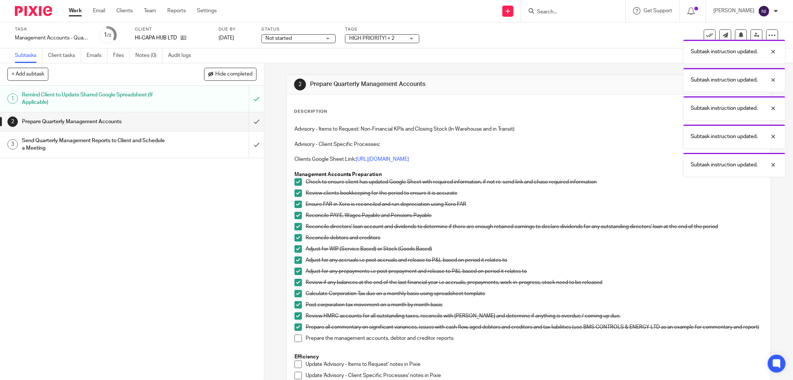
click at [296, 342] on span at bounding box center [297, 337] width 7 height 7
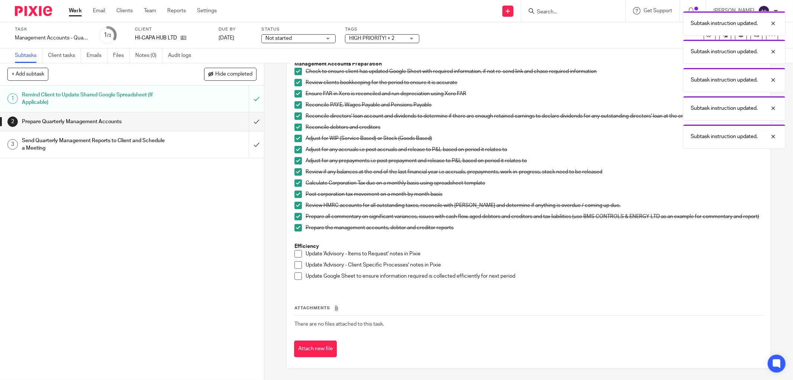
click at [75, 12] on link "Work" at bounding box center [75, 10] width 13 height 7
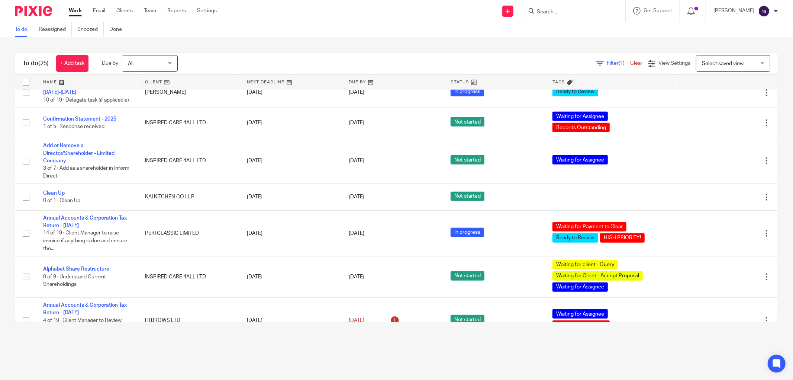
scroll to position [770, 0]
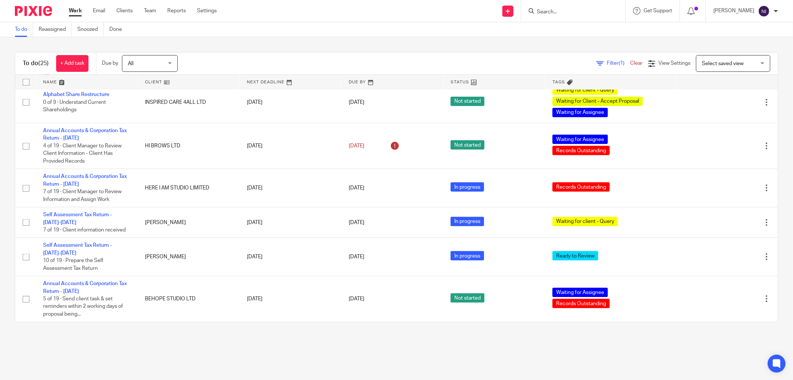
click at [56, 78] on link at bounding box center [87, 82] width 102 height 15
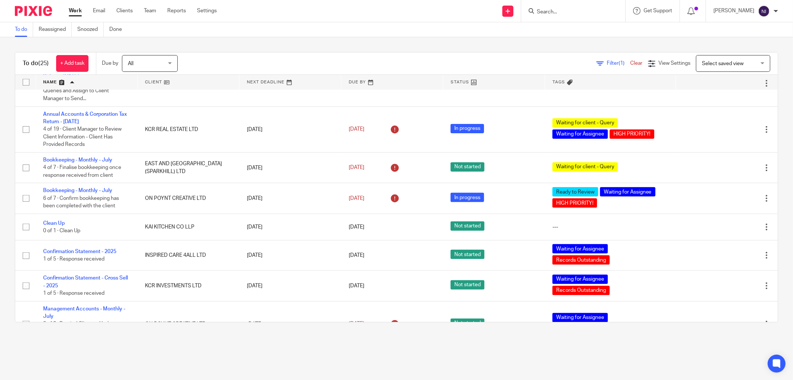
scroll to position [372, 0]
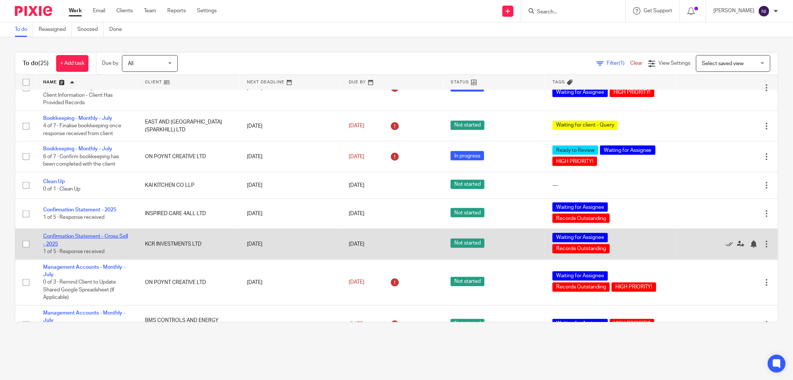
click at [104, 240] on link "Confirmation Statement - Cross Sell - 2025" at bounding box center [85, 240] width 85 height 13
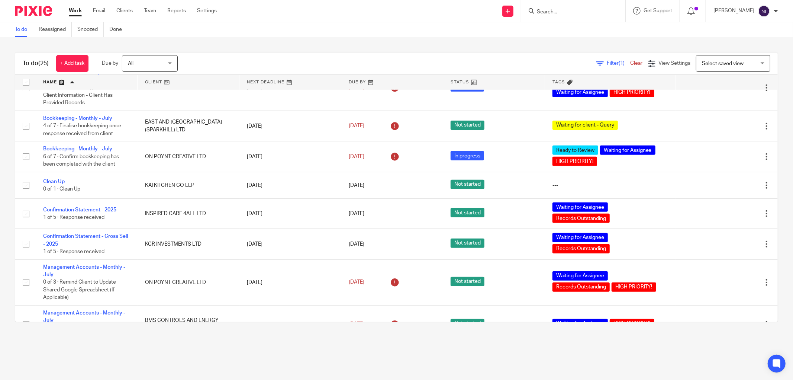
click at [573, 9] on input "Search" at bounding box center [569, 12] width 67 height 7
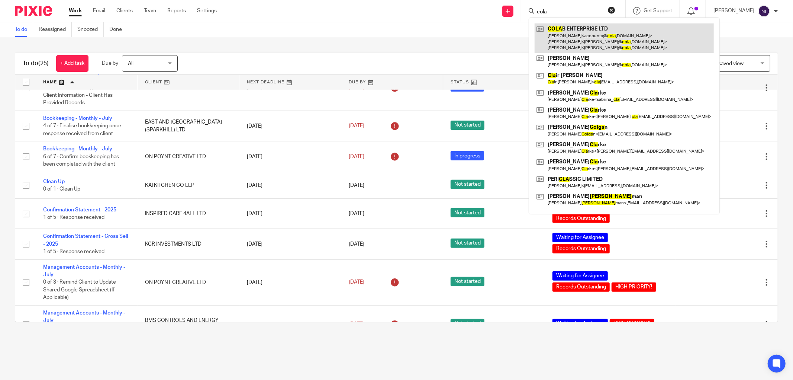
type input "cola"
click at [611, 33] on link at bounding box center [624, 37] width 179 height 29
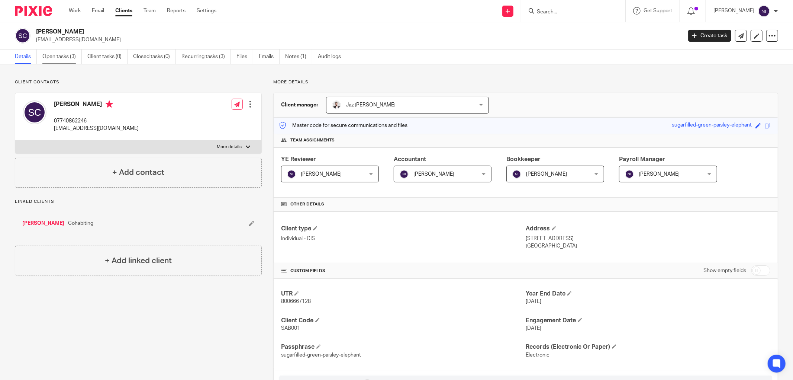
click at [54, 62] on link "Open tasks (3)" at bounding box center [61, 56] width 39 height 15
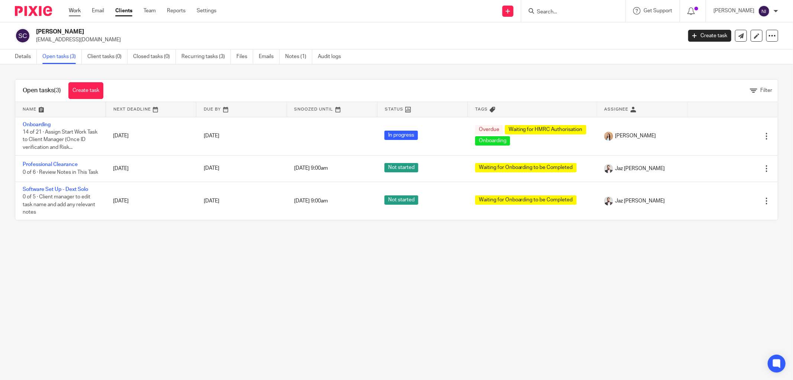
click at [78, 10] on link "Work" at bounding box center [75, 10] width 12 height 7
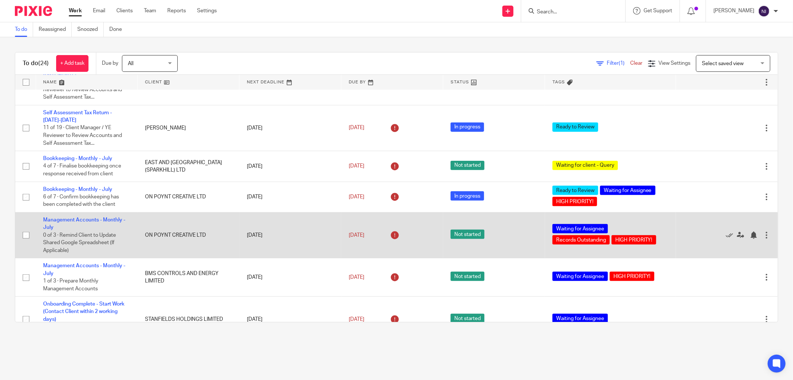
scroll to position [330, 0]
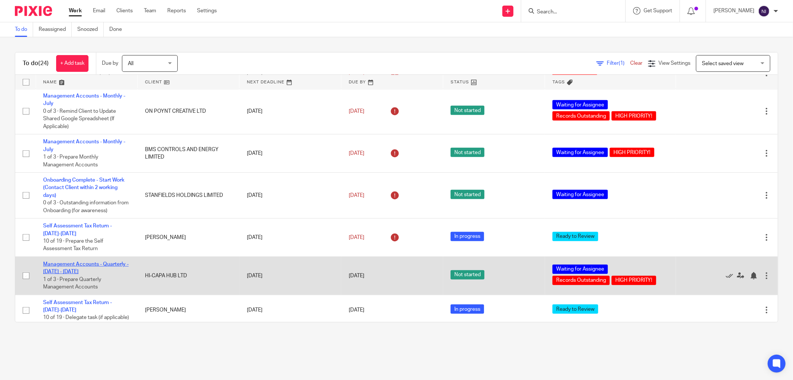
click at [118, 269] on link "Management Accounts - Quarterly - [DATE] - [DATE]" at bounding box center [86, 267] width 86 height 13
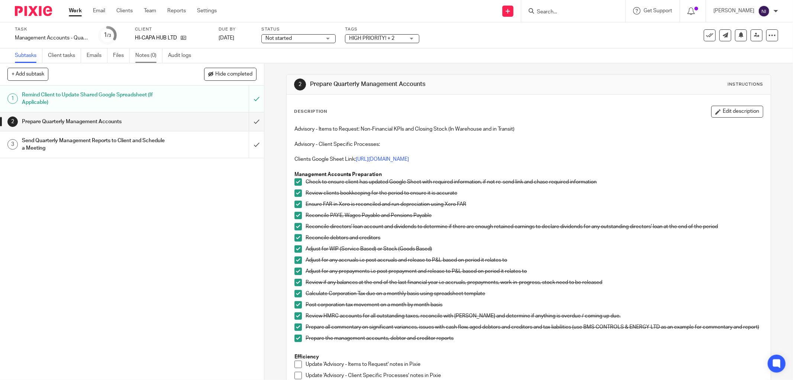
click at [153, 54] on link "Notes (0)" at bounding box center [148, 55] width 27 height 15
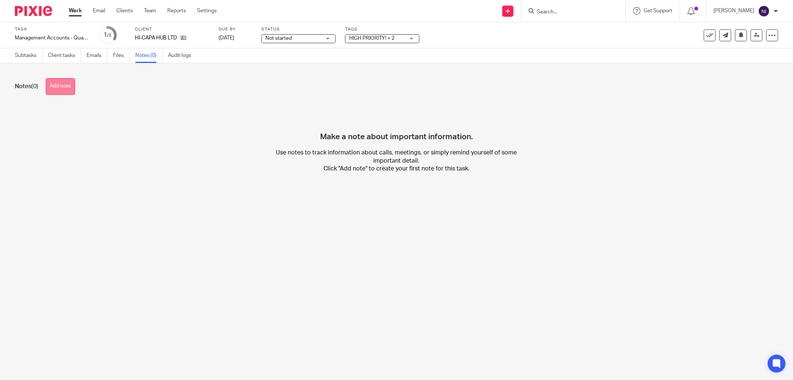
click at [68, 88] on button "Add note" at bounding box center [60, 86] width 29 height 17
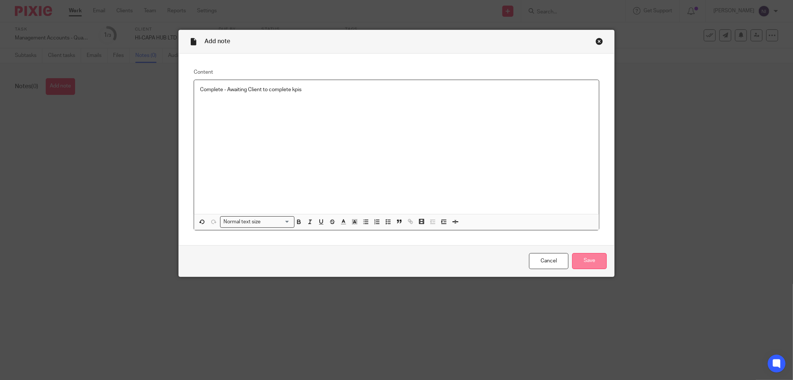
click at [596, 261] on input "Save" at bounding box center [589, 261] width 35 height 16
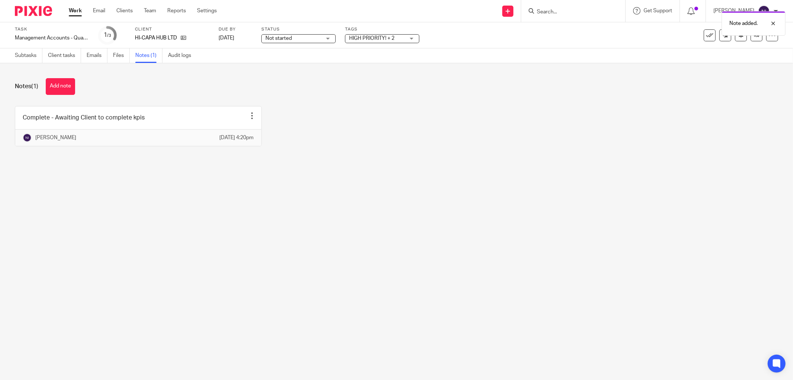
click at [71, 10] on link "Work" at bounding box center [75, 10] width 13 height 7
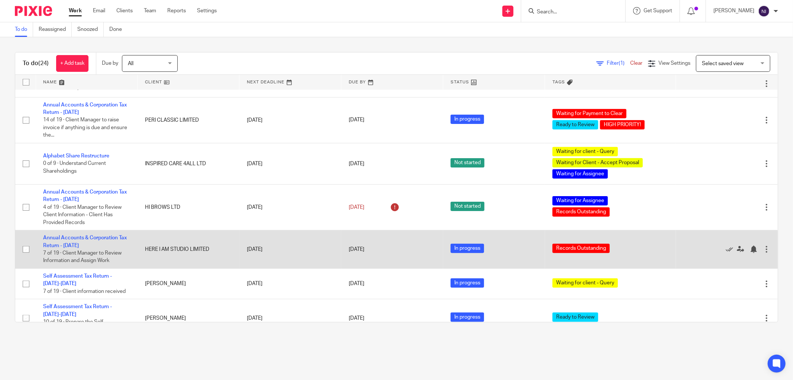
scroll to position [739, 0]
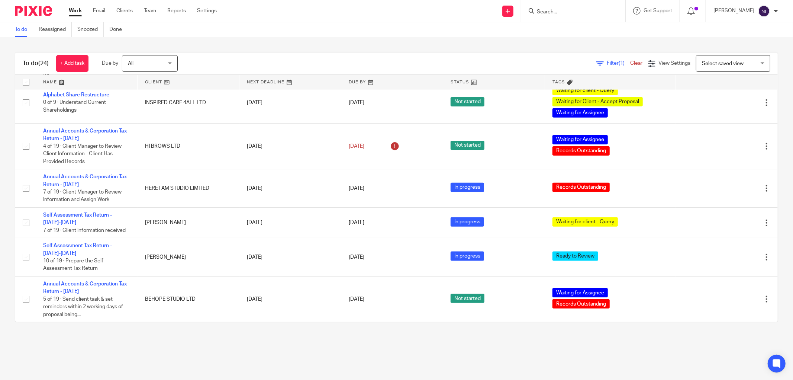
click at [59, 79] on link at bounding box center [87, 82] width 102 height 15
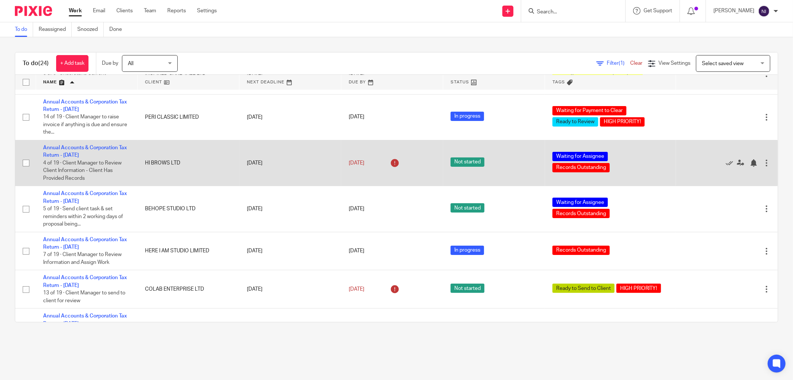
scroll to position [124, 0]
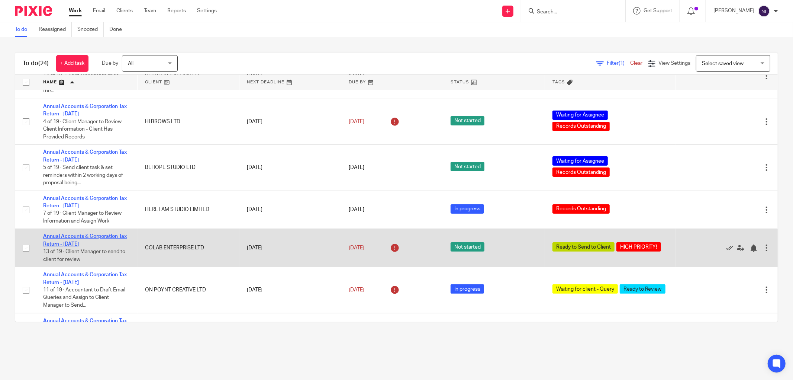
click at [74, 239] on link "Annual Accounts & Corporation Tax Return - [DATE]" at bounding box center [85, 240] width 84 height 13
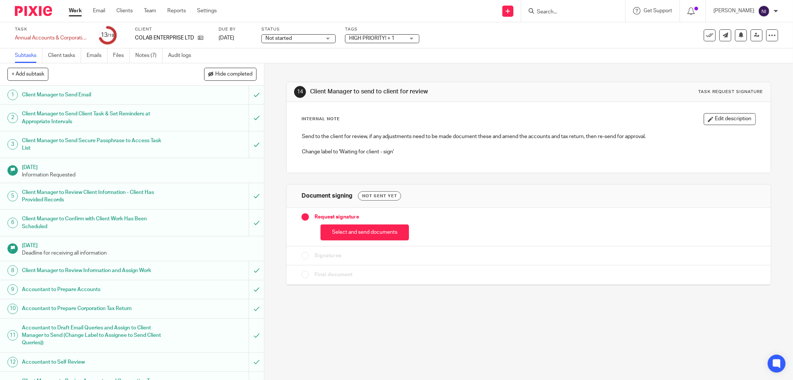
scroll to position [149, 0]
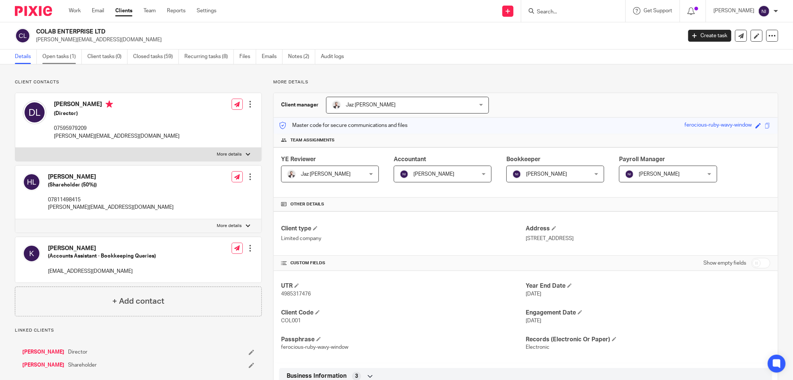
click at [62, 59] on link "Open tasks (1)" at bounding box center [61, 56] width 39 height 15
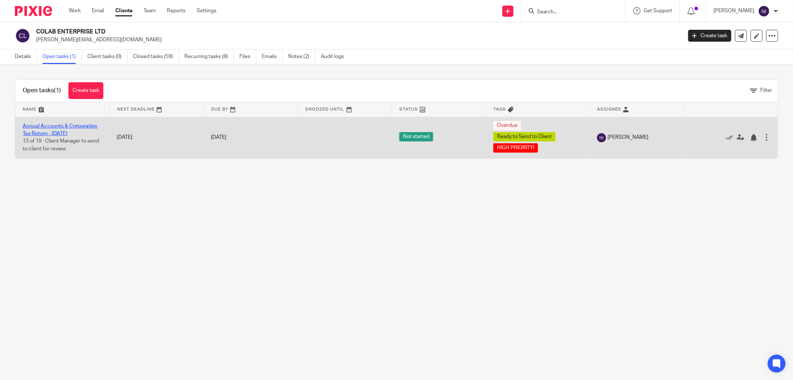
click at [60, 128] on link "Annual Accounts & Corporation Tax Return - [DATE]" at bounding box center [60, 129] width 75 height 13
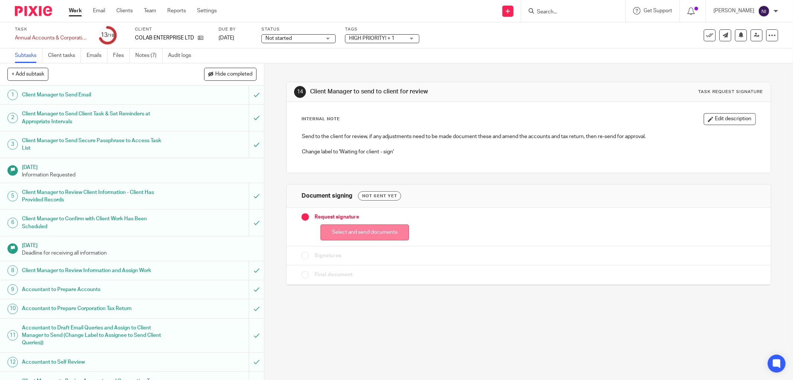
click at [379, 232] on button "Select and send documents" at bounding box center [365, 232] width 88 height 16
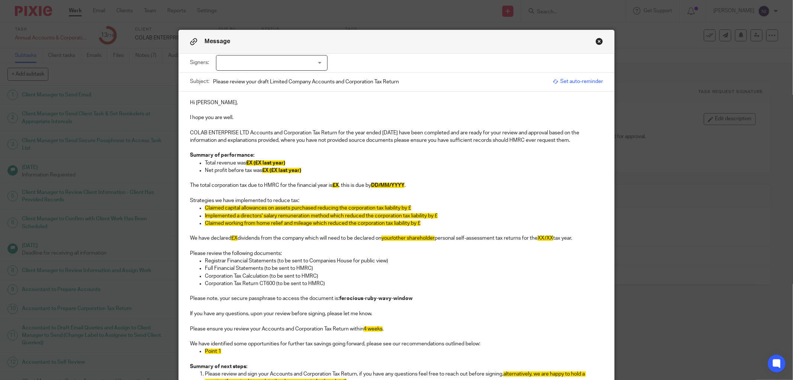
click at [249, 162] on span "£X (£X last year)" at bounding box center [265, 162] width 39 height 5
click at [267, 168] on span "£X (£X last year)" at bounding box center [281, 170] width 39 height 5
click at [287, 168] on span "£50,367 (£ last year)" at bounding box center [286, 170] width 48 height 5
click at [337, 184] on span "£X" at bounding box center [335, 185] width 6 height 5
click at [336, 184] on span "£X" at bounding box center [335, 185] width 6 height 5
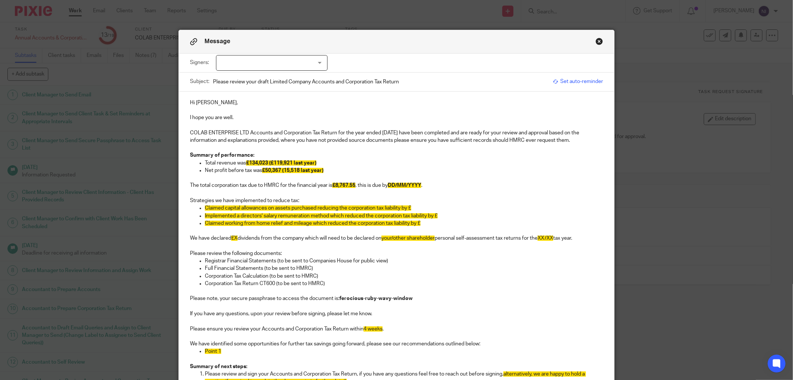
click at [395, 185] on span "DD/MM/YYYY" at bounding box center [404, 185] width 33 height 5
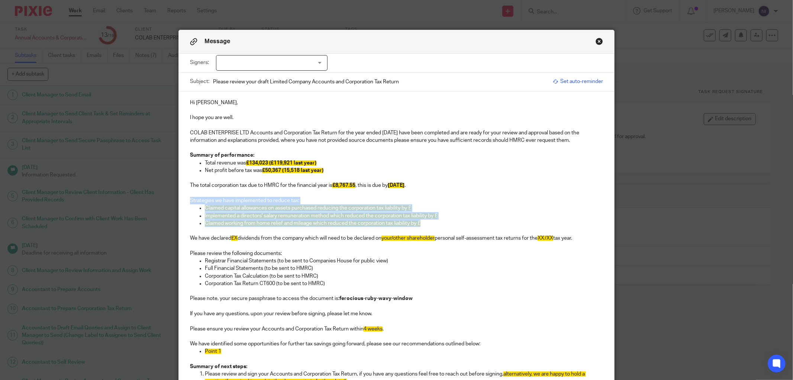
drag, startPoint x: 425, startPoint y: 226, endPoint x: 150, endPoint y: 199, distance: 276.5
click at [150, 199] on div "Message Signers: Karey Helen Lamoon Daniel Lamoon (0 selected) Subject: Please …" at bounding box center [396, 190] width 793 height 380
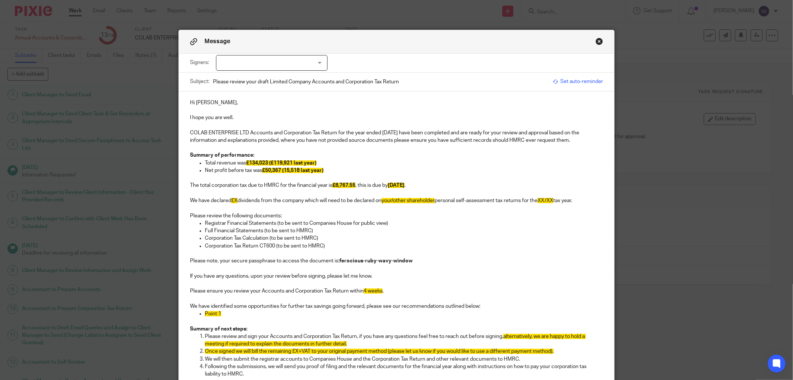
click at [235, 200] on span "£X" at bounding box center [234, 200] width 6 height 5
click at [236, 200] on p "We have declared £X dividends from the company which will need to be declared o…" at bounding box center [396, 200] width 413 height 7
drag, startPoint x: 570, startPoint y: 201, endPoint x: 556, endPoint y: 200, distance: 14.9
click at [556, 200] on span "XX/XX" at bounding box center [558, 200] width 16 height 5
click at [236, 199] on span "£38,221" at bounding box center [240, 200] width 19 height 5
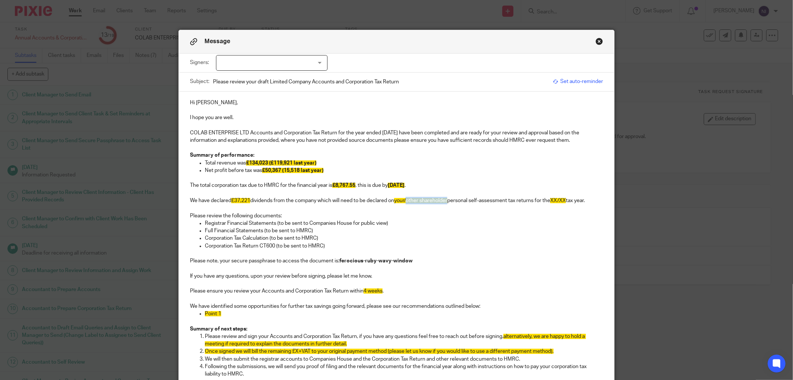
drag, startPoint x: 450, startPoint y: 201, endPoint x: 407, endPoint y: 204, distance: 42.9
click at [407, 204] on p "We have declared £37,221 dividends from the company which will need to be decla…" at bounding box center [396, 200] width 413 height 7
click at [517, 199] on span "XX/XX" at bounding box center [516, 200] width 16 height 5
click at [559, 198] on p "We have declared £37,221 dividends from the company which will need to be decla…" at bounding box center [396, 200] width 413 height 7
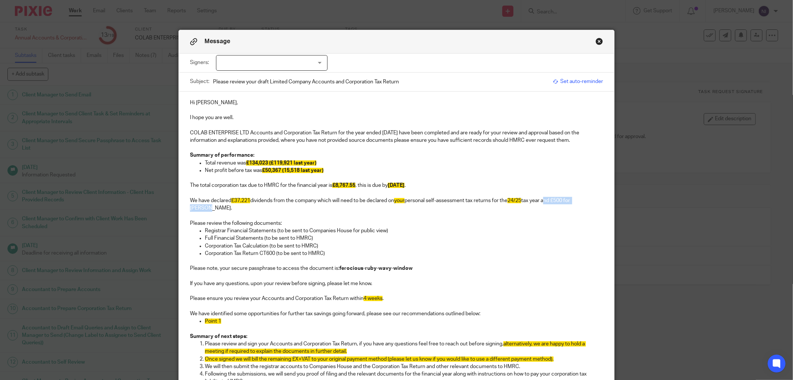
drag, startPoint x: 594, startPoint y: 200, endPoint x: 548, endPoint y: 203, distance: 46.6
click at [548, 203] on p "We have declared £37,221 dividends from the company which will need to be decla…" at bounding box center [396, 204] width 413 height 15
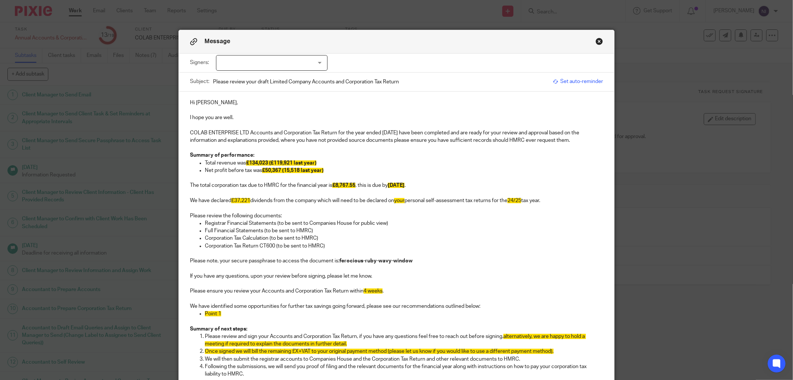
drag, startPoint x: 551, startPoint y: 199, endPoint x: 179, endPoint y: 198, distance: 371.5
click at [179, 198] on div "Hi Daniel, I hope you are well. COLAB ENTERPRISE LTD Accounts and Corporation T…" at bounding box center [396, 237] width 435 height 292
click at [556, 198] on p "We have declared £37,221 dividends from the company which will need to be decla…" at bounding box center [396, 200] width 413 height 7
click at [552, 201] on p "We have declared £37,221 dividends from the company which will need to be decla…" at bounding box center [396, 200] width 413 height 7
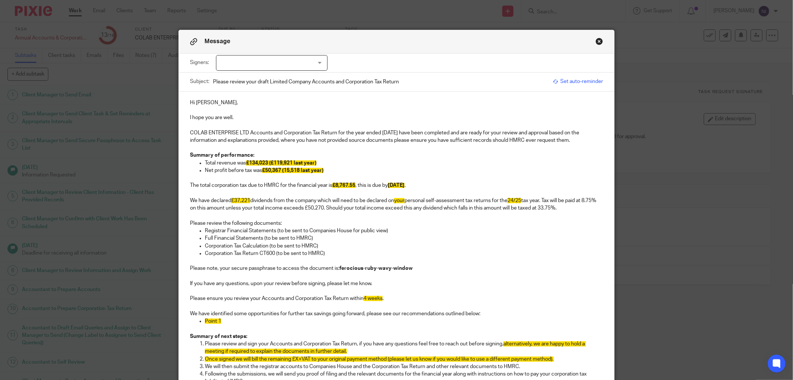
drag, startPoint x: 579, startPoint y: 210, endPoint x: 188, endPoint y: 199, distance: 391.3
click at [190, 199] on p "We have declared £37,221 dividends from the company which will need to be decla…" at bounding box center [396, 204] width 413 height 15
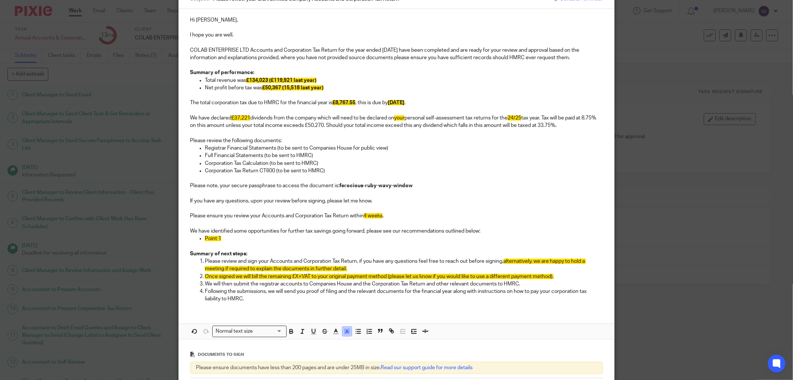
click at [348, 330] on rect "button" at bounding box center [348, 329] width 0 height 0
click at [329, 338] on li "color:#FFFFFF" at bounding box center [331, 341] width 6 height 6
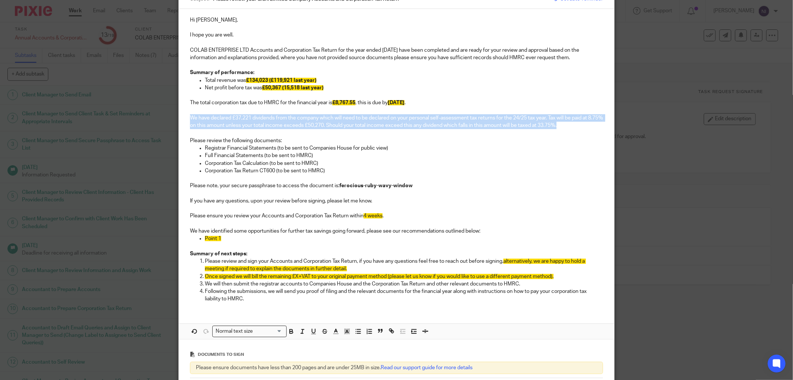
copy p "We have declared £37,221 dividends from the company which will need to be decla…"
click at [493, 136] on p at bounding box center [396, 132] width 413 height 7
drag, startPoint x: 573, startPoint y: 125, endPoint x: 184, endPoint y: 119, distance: 389.7
click at [184, 119] on div "Hi Daniel, I hope you are well. COLAB ENTERPRISE LTD Accounts and Corporation T…" at bounding box center [396, 158] width 435 height 299
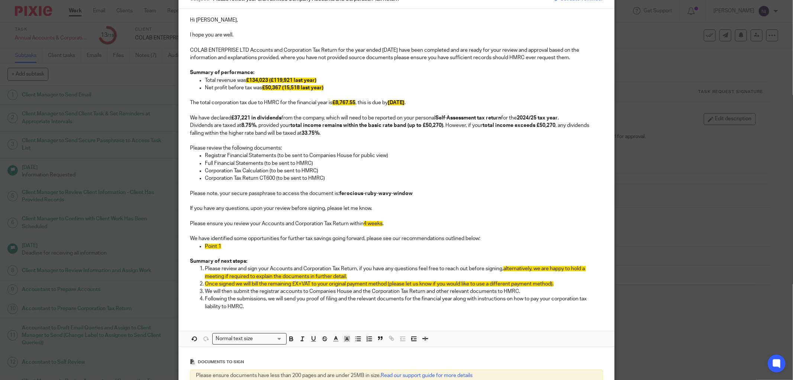
click at [570, 117] on p "We have declared £37,221 in dividends from the company, which will need to be r…" at bounding box center [396, 117] width 413 height 7
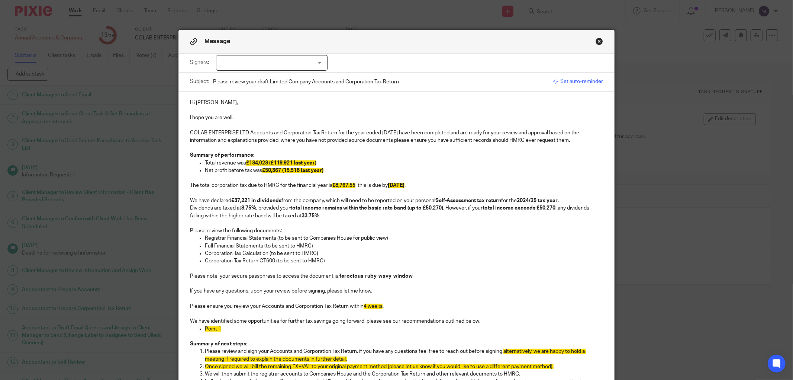
click at [567, 112] on p at bounding box center [396, 109] width 413 height 7
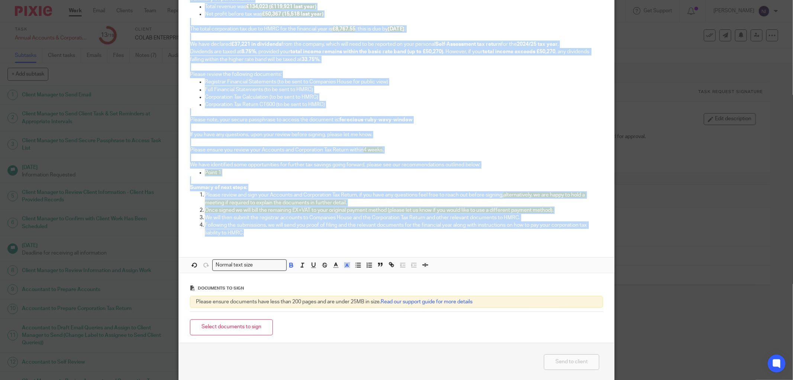
scroll to position [188, 0]
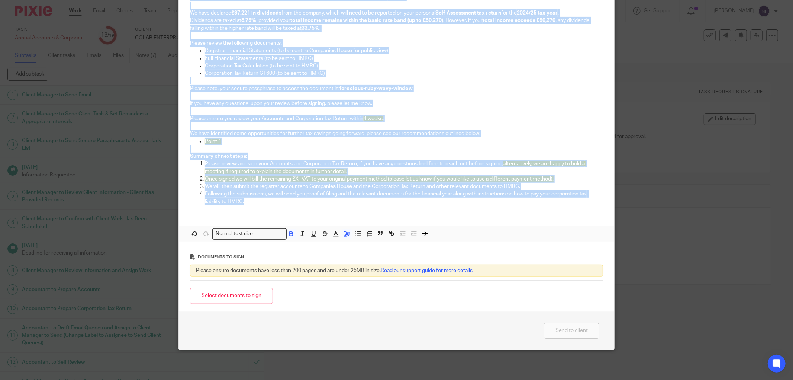
drag, startPoint x: 184, startPoint y: 99, endPoint x: 521, endPoint y: 215, distance: 355.8
click at [521, 215] on div "Hi Daniel, I hope you are well. COLAB ENTERPRISE LTD Accounts and Corporation T…" at bounding box center [396, 73] width 435 height 338
copy div "Hi Daniel, I hope you are well. COLAB ENTERPRISE LTD Accounts and Corporation T…"
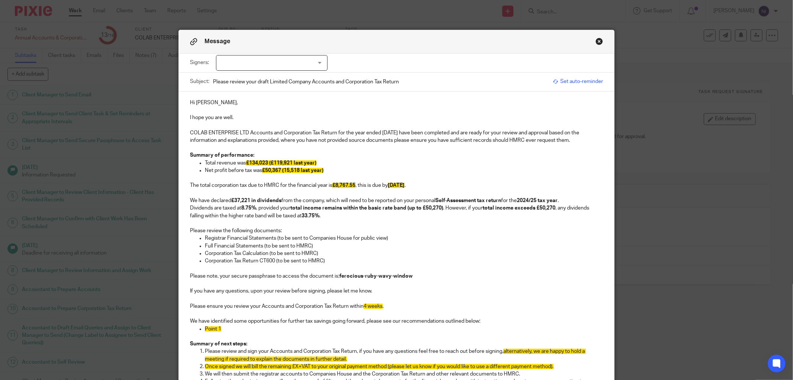
click at [591, 42] on div "Message" at bounding box center [396, 41] width 435 height 23
click at [596, 39] on button "Close modal" at bounding box center [599, 41] width 7 height 7
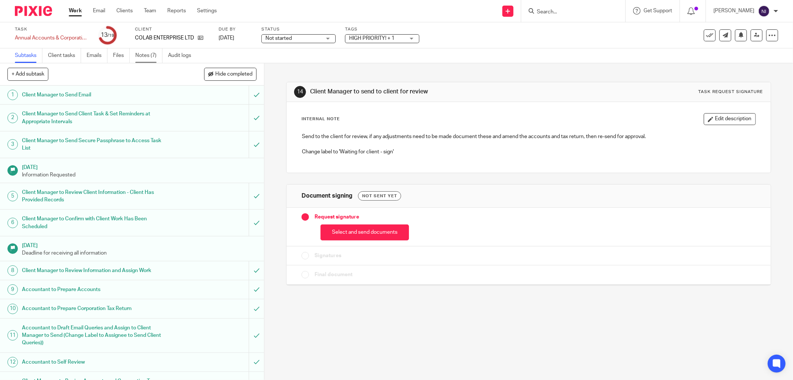
click at [140, 56] on link "Notes (7)" at bounding box center [148, 55] width 27 height 15
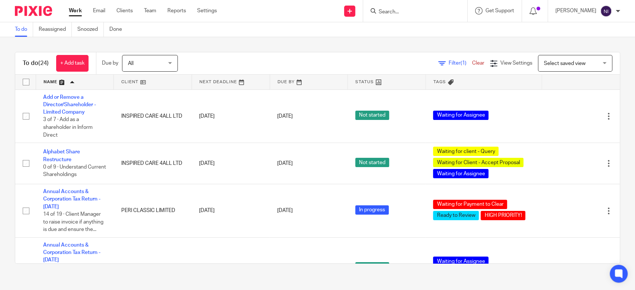
click at [412, 16] on div at bounding box center [415, 11] width 104 height 22
click at [407, 11] on input "Search" at bounding box center [411, 12] width 67 height 7
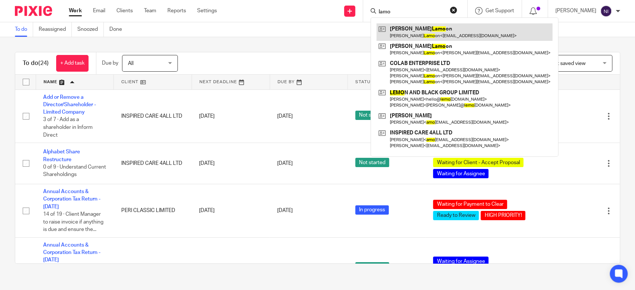
type input "lamo"
click at [423, 28] on link at bounding box center [464, 31] width 176 height 17
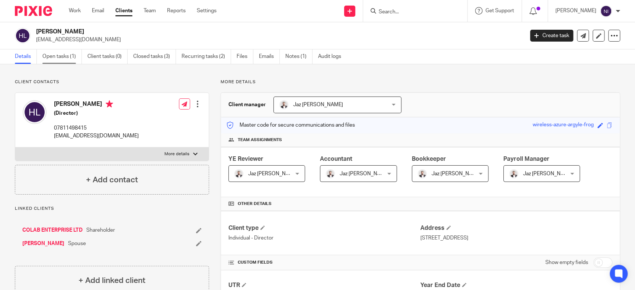
click at [63, 54] on link "Open tasks (1)" at bounding box center [61, 56] width 39 height 15
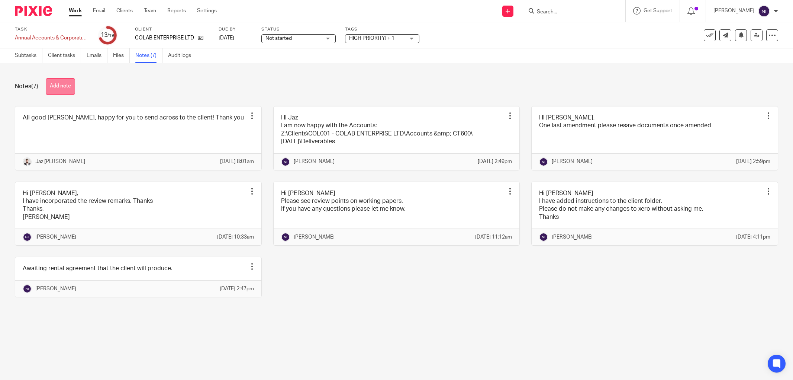
click at [75, 87] on button "Add note" at bounding box center [60, 86] width 29 height 17
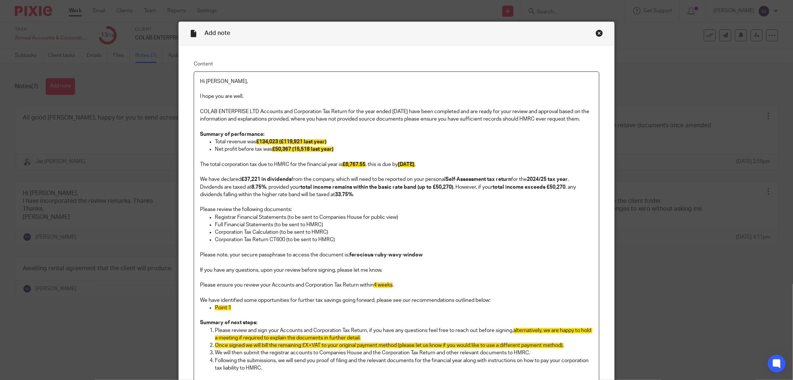
scroll to position [117, 0]
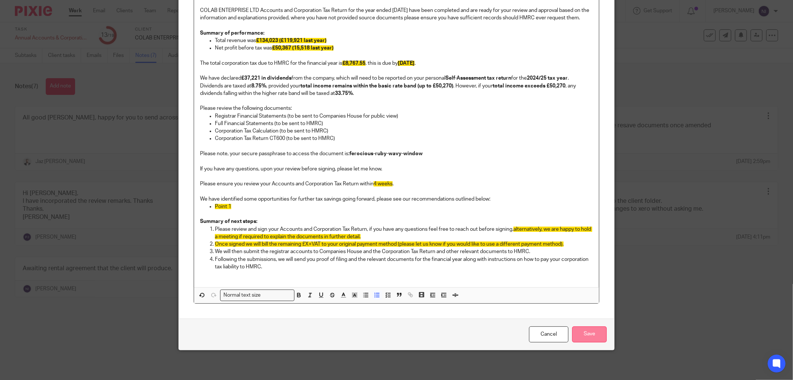
click at [586, 337] on input "Save" at bounding box center [589, 334] width 35 height 16
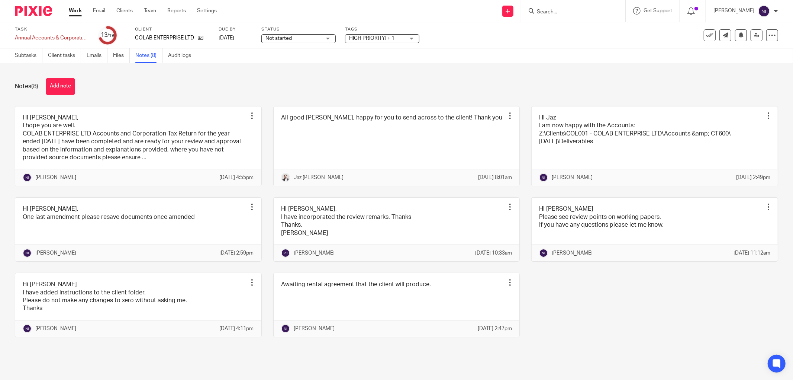
click at [73, 7] on link "Work" at bounding box center [75, 10] width 13 height 7
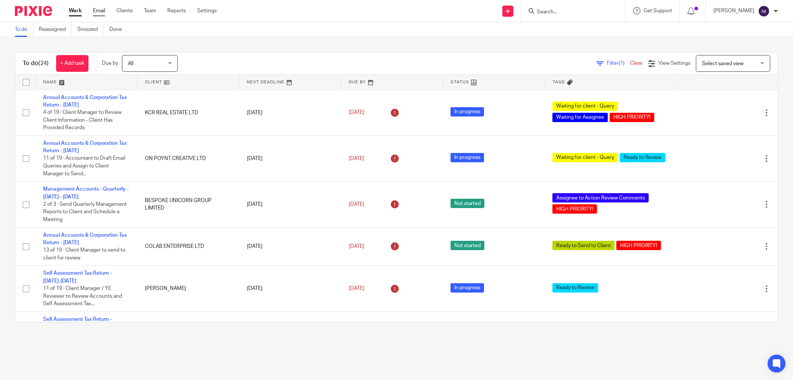
click at [95, 11] on link "Email" at bounding box center [99, 10] width 12 height 7
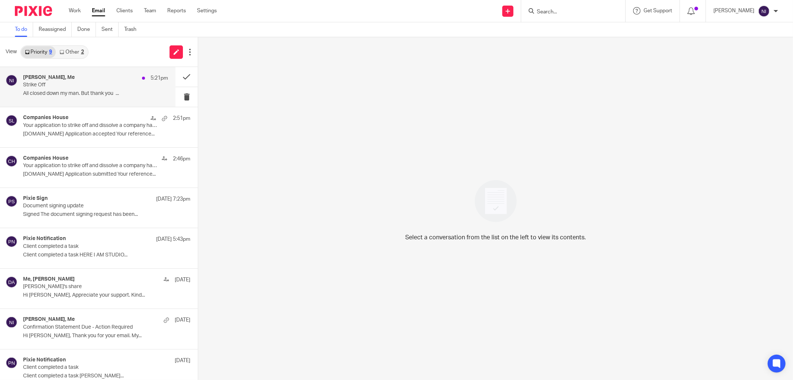
click at [83, 94] on p "All closed down my man. But thank you ..." at bounding box center [95, 93] width 145 height 6
click at [80, 84] on p "Strike Off" at bounding box center [81, 85] width 116 height 6
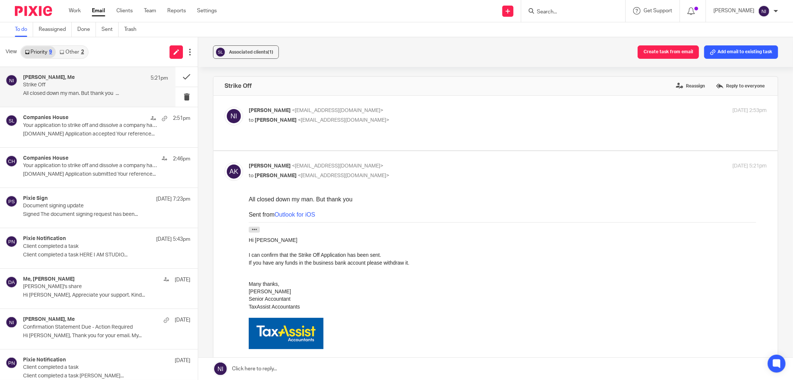
click at [568, 12] on input "Search" at bounding box center [569, 12] width 67 height 7
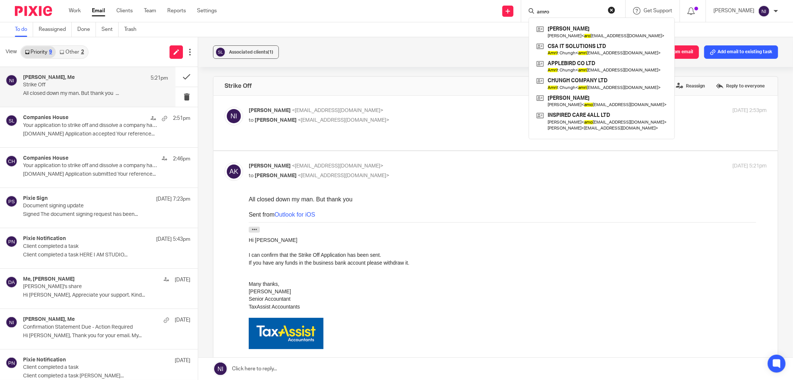
type input "amro"
click at [395, 113] on p "[PERSON_NAME] <[EMAIL_ADDRESS][DOMAIN_NAME]>" at bounding box center [421, 111] width 345 height 8
checkbox input "true"
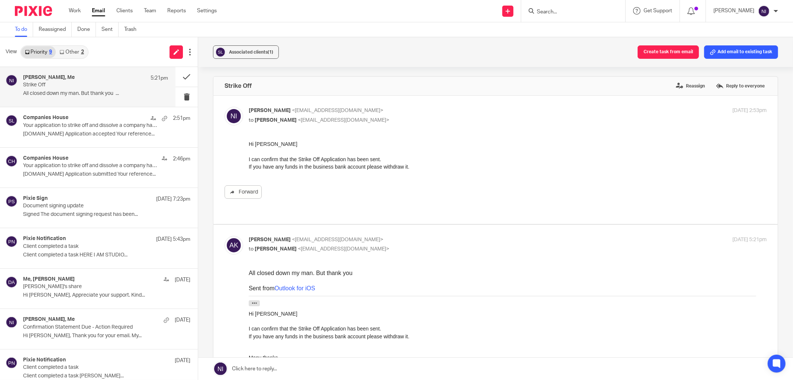
click at [567, 12] on input "Search" at bounding box center [569, 12] width 67 height 7
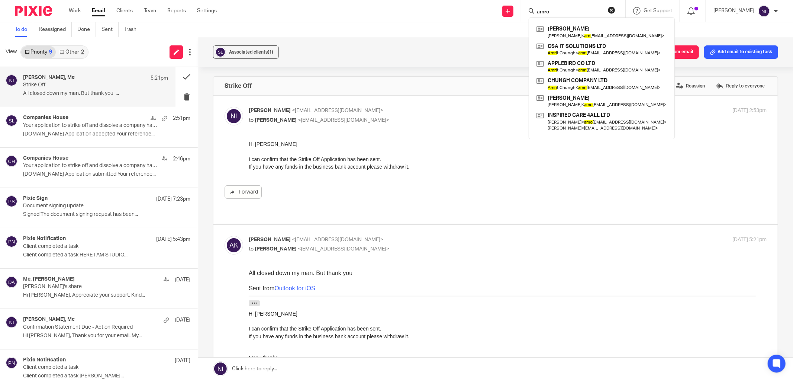
type input "amro"
